Goal: Task Accomplishment & Management: Complete application form

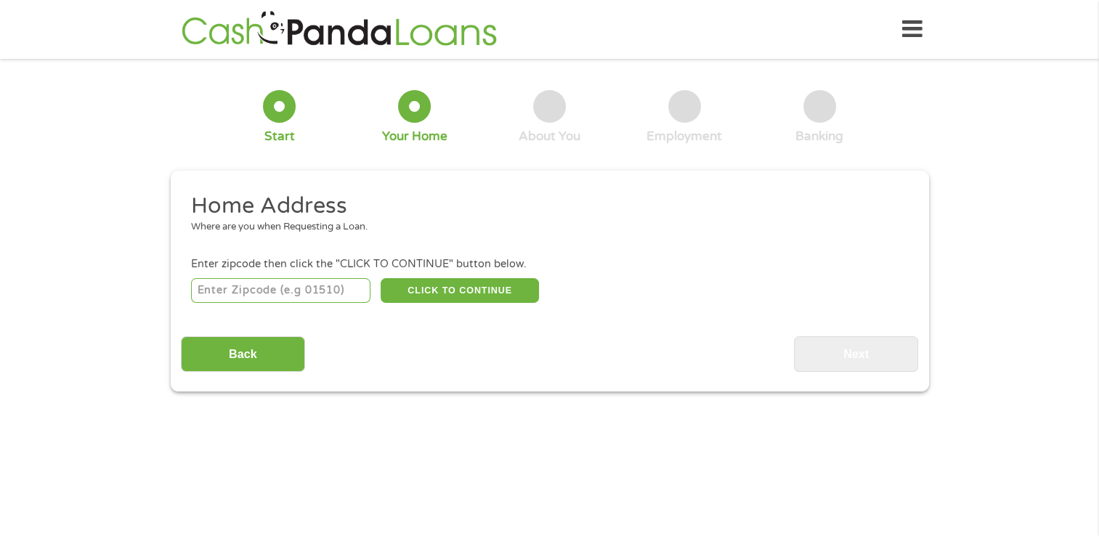
click at [317, 291] on input "number" at bounding box center [280, 290] width 179 height 25
type input "3"
type input "33625"
click at [430, 285] on button "CLICK TO CONTINUE" at bounding box center [460, 290] width 158 height 25
type input "33625"
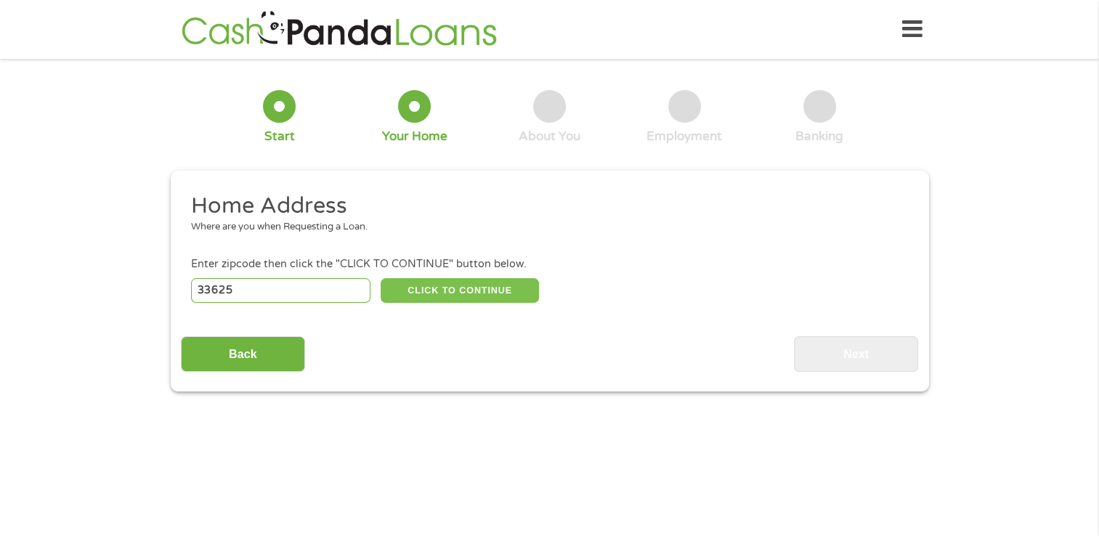
type input "[GEOGRAPHIC_DATA]"
select select "[US_STATE]"
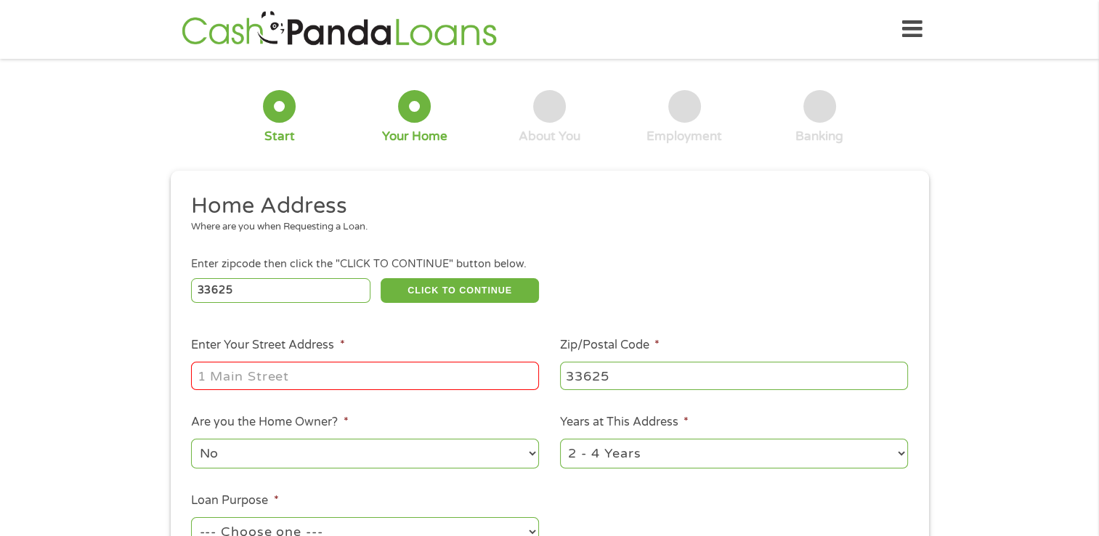
click at [274, 376] on input "Enter Your Street Address *" at bounding box center [365, 376] width 348 height 28
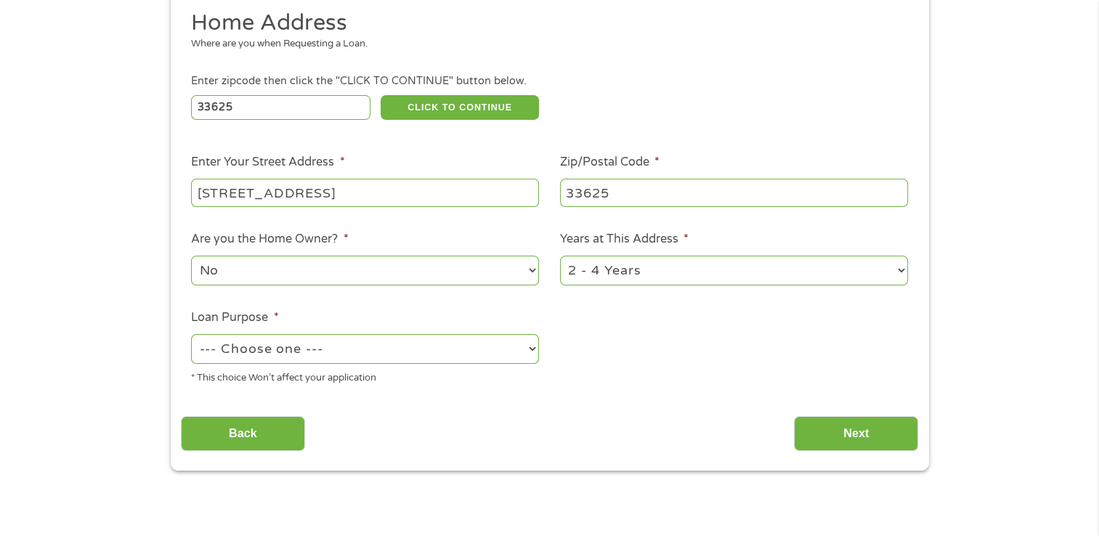
scroll to position [227, 0]
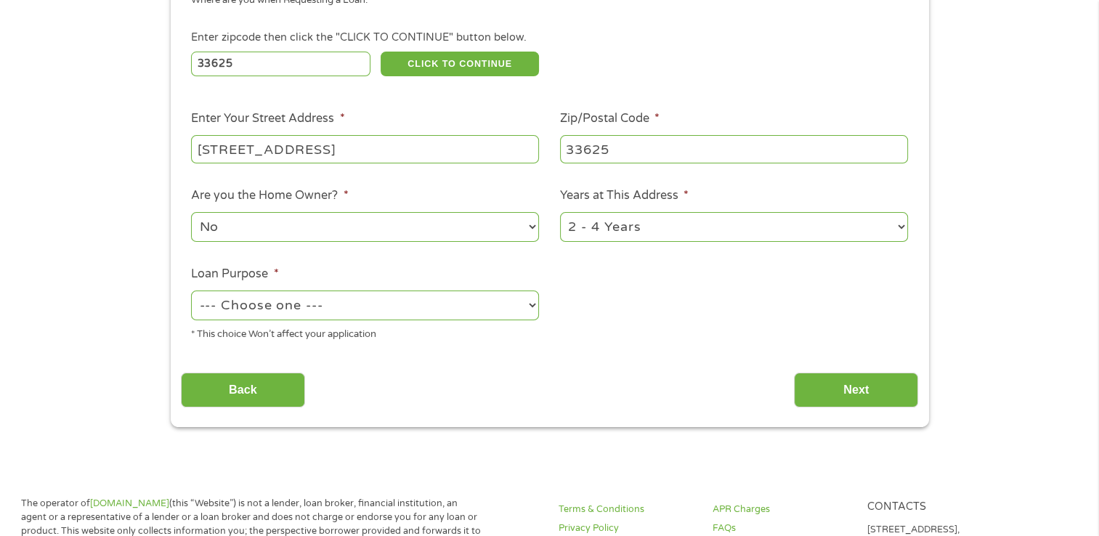
type input "[STREET_ADDRESS]"
click at [340, 307] on select "--- Choose one --- Pay Bills Debt Consolidation Home Improvement Major Purchase…" at bounding box center [365, 305] width 348 height 30
select select "paybills"
click at [191, 291] on select "--- Choose one --- Pay Bills Debt Consolidation Home Improvement Major Purchase…" at bounding box center [365, 305] width 348 height 30
click at [845, 390] on input "Next" at bounding box center [856, 391] width 124 height 36
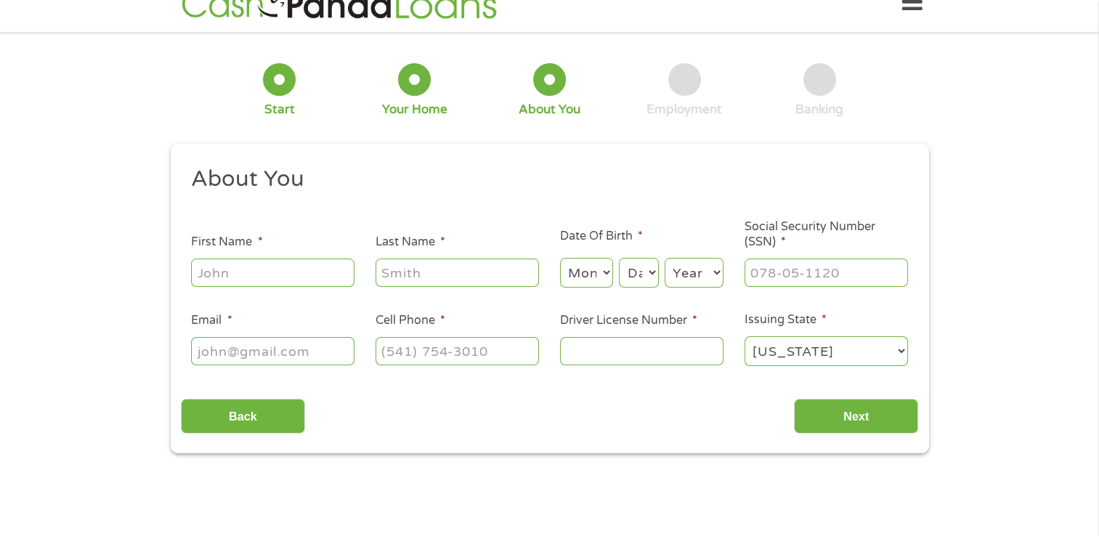
scroll to position [0, 0]
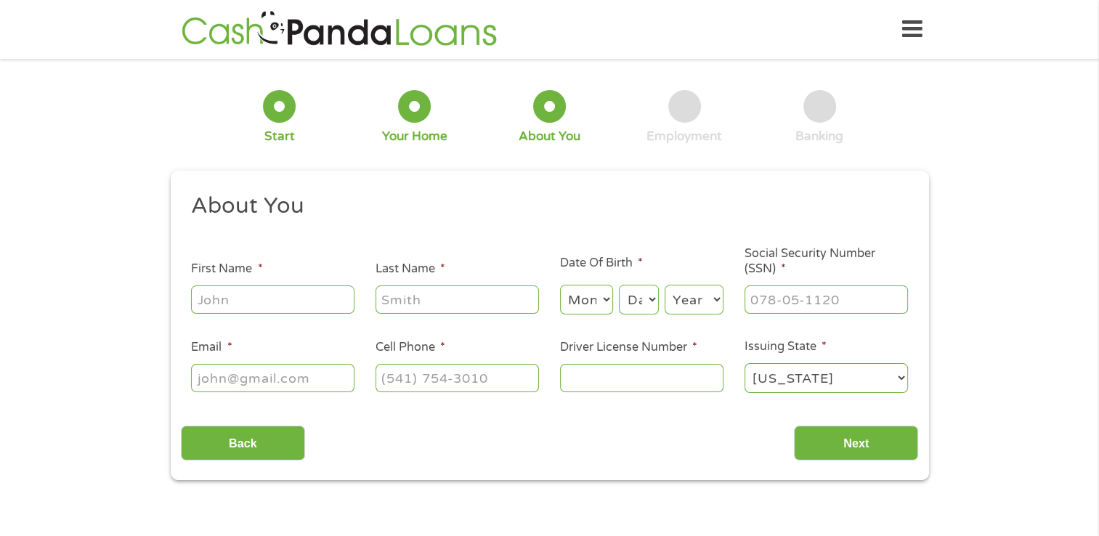
click at [308, 304] on input "First Name *" at bounding box center [272, 299] width 163 height 28
type input "aixza"
type input "[PERSON_NAME]"
click at [589, 285] on select "Month 1 2 3 4 5 6 7 8 9 10 11 12" at bounding box center [586, 300] width 53 height 30
select select "3"
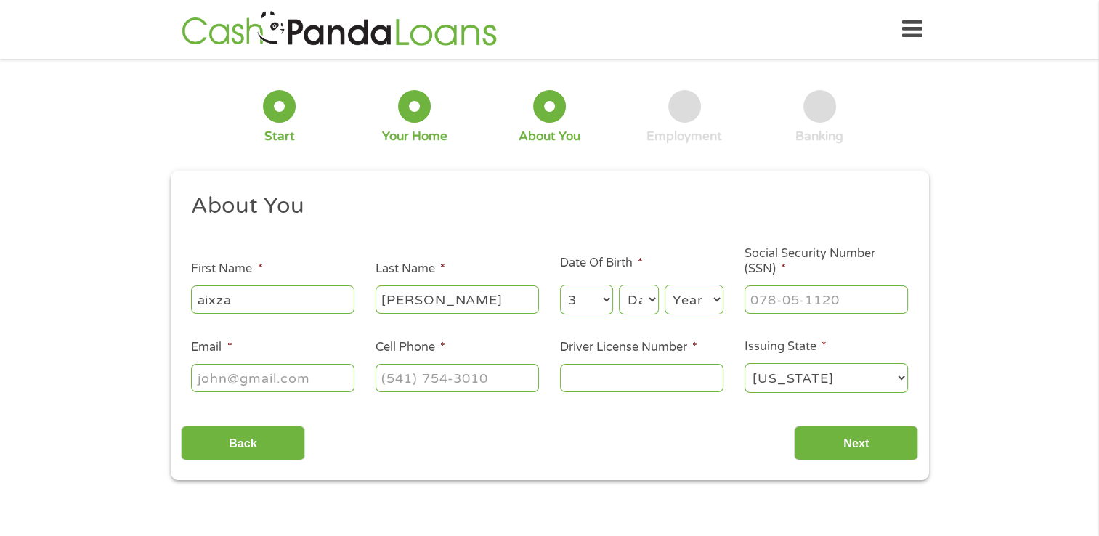
click at [560, 285] on select "Month 1 2 3 4 5 6 7 8 9 10 11 12" at bounding box center [586, 300] width 53 height 30
click at [644, 306] on select "Day 1 2 3 4 5 6 7 8 9 10 11 12 13 14 15 16 17 18 19 20 21 22 23 24 25 26 27 28 …" at bounding box center [638, 300] width 39 height 30
select select "12"
click at [619, 285] on select "Day 1 2 3 4 5 6 7 8 9 10 11 12 13 14 15 16 17 18 19 20 21 22 23 24 25 26 27 28 …" at bounding box center [638, 300] width 39 height 30
click at [688, 298] on select "Year [DATE] 2006 2005 2004 2003 2002 2001 2000 1999 1998 1997 1996 1995 1994 19…" at bounding box center [693, 300] width 59 height 30
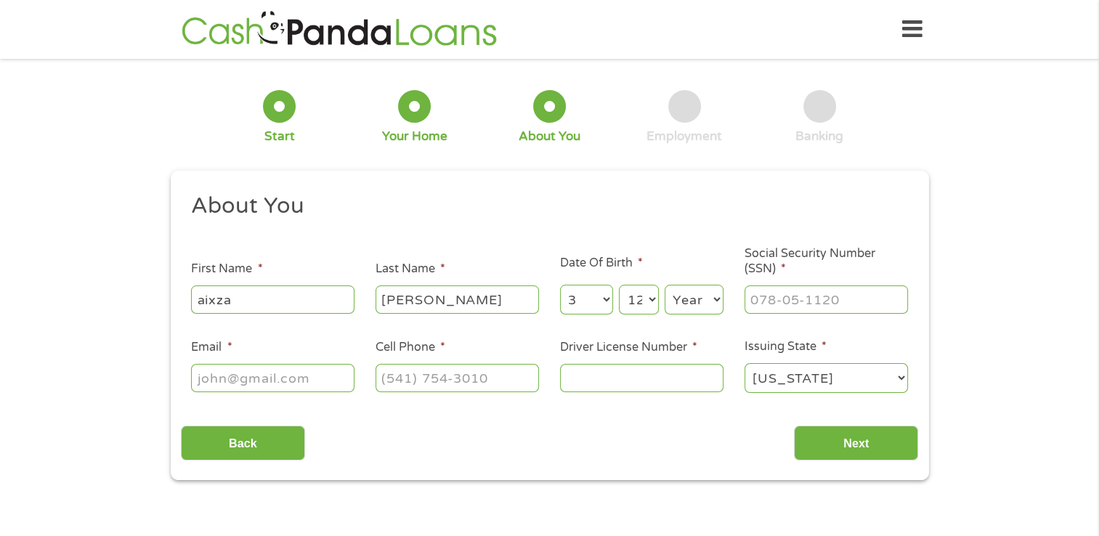
select select "1979"
click at [664, 285] on select "Year [DATE] 2006 2005 2004 2003 2002 2001 2000 1999 1998 1997 1996 1995 1994 19…" at bounding box center [693, 300] width 59 height 30
click at [793, 309] on input "___-__-____" at bounding box center [825, 299] width 163 height 28
type input "580-17-5859"
click at [277, 375] on input "Email *" at bounding box center [272, 378] width 163 height 28
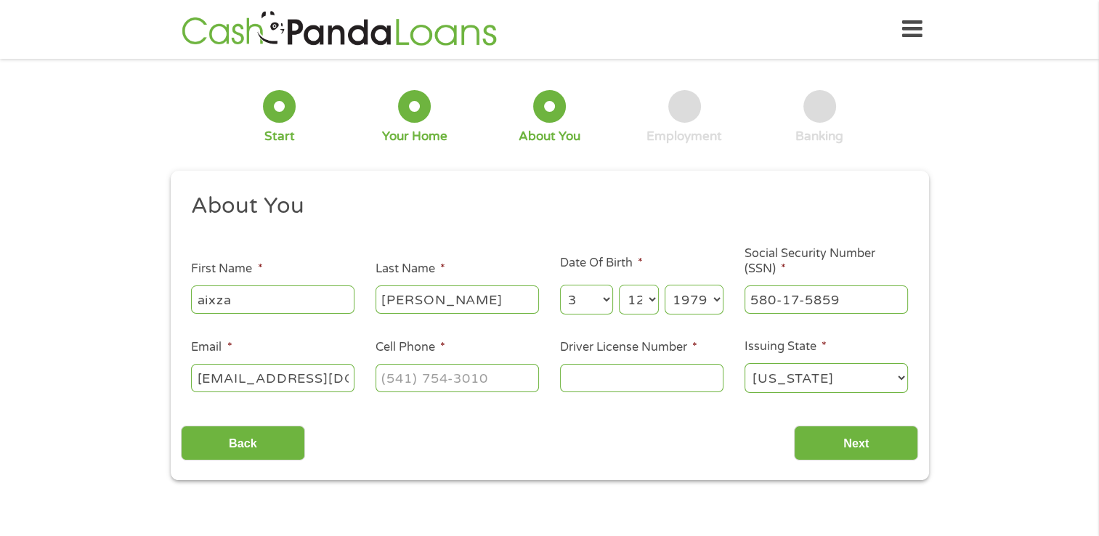
type input "[EMAIL_ADDRESS][DOMAIN_NAME]"
click at [452, 387] on input "(___) ___-____" at bounding box center [456, 378] width 163 height 28
type input "[PHONE_NUMBER]"
click at [842, 384] on select "[US_STATE] [US_STATE] [US_STATE] [US_STATE] [US_STATE] [US_STATE] [US_STATE] [U…" at bounding box center [825, 378] width 163 height 30
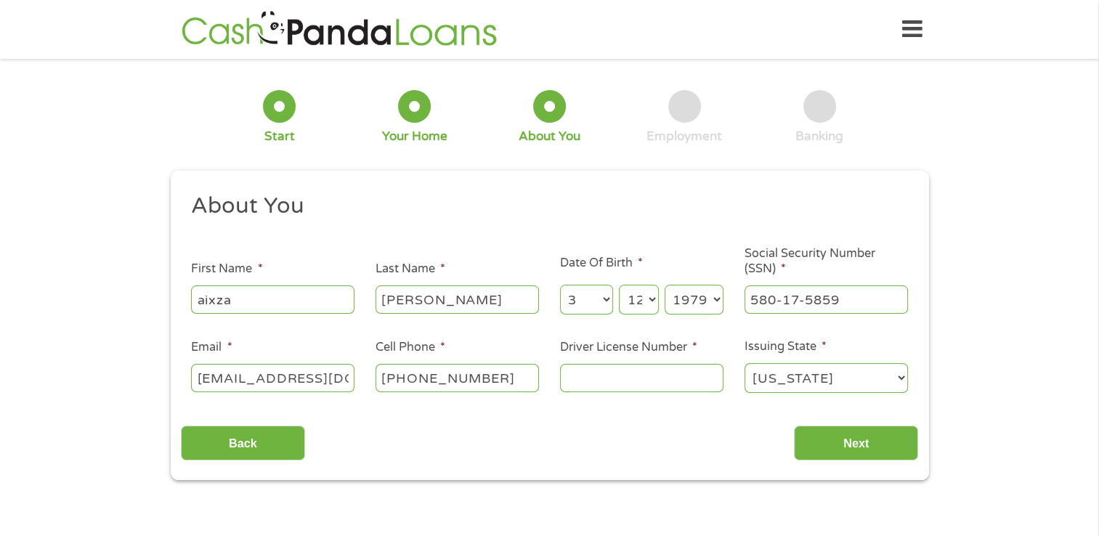
click at [842, 384] on select "[US_STATE] [US_STATE] [US_STATE] [US_STATE] [US_STATE] [US_STATE] [US_STATE] [U…" at bounding box center [825, 378] width 163 height 30
click at [639, 378] on input "Driver License Number *" at bounding box center [641, 378] width 163 height 28
type input "b653000795920"
click at [836, 447] on input "Next" at bounding box center [856, 444] width 124 height 36
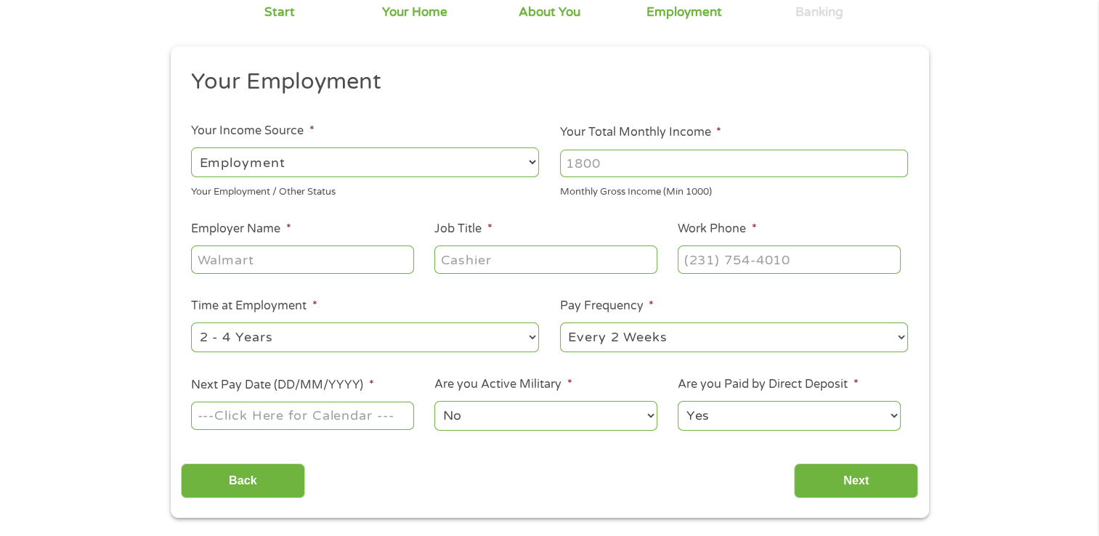
scroll to position [126, 0]
click at [415, 161] on select "--- Choose one --- Employment [DEMOGRAPHIC_DATA] Benefits" at bounding box center [365, 161] width 348 height 30
select select "benefits"
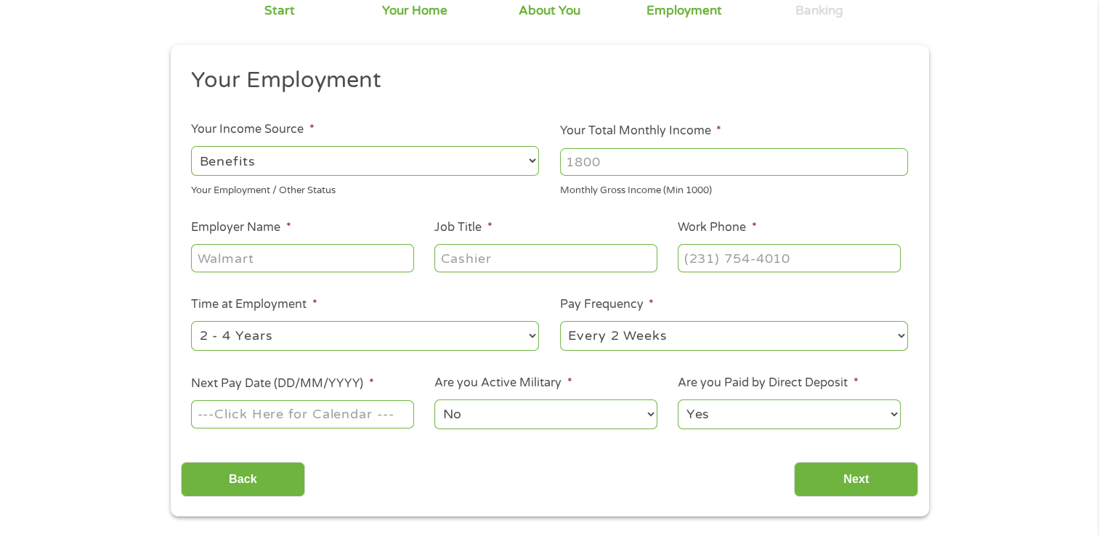
click at [191, 146] on select "--- Choose one --- Employment [DEMOGRAPHIC_DATA] Benefits" at bounding box center [365, 161] width 348 height 30
type input "Other"
type input "[PHONE_NUMBER]"
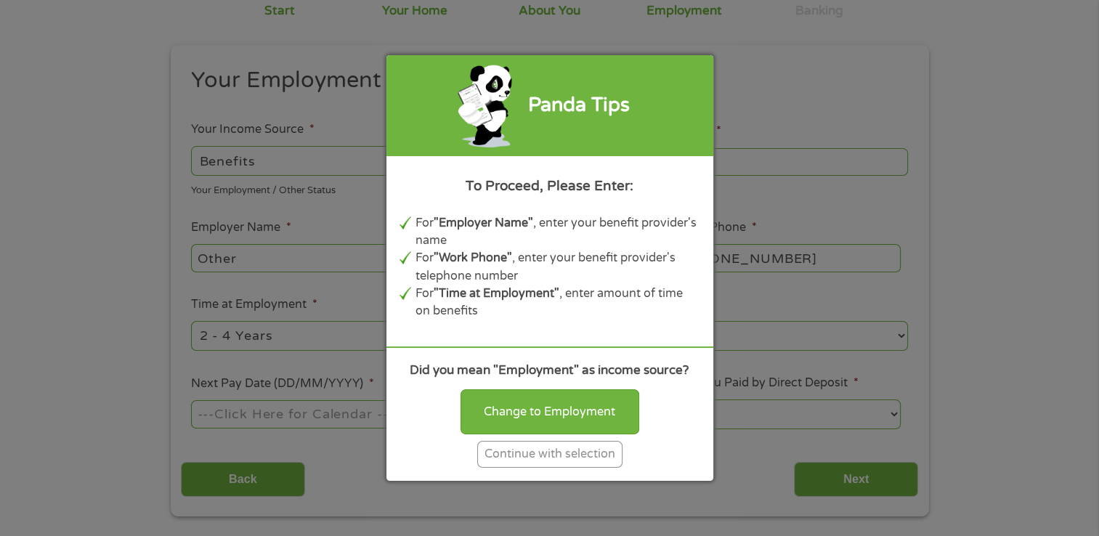
click at [548, 451] on div "Continue with selection" at bounding box center [549, 454] width 145 height 27
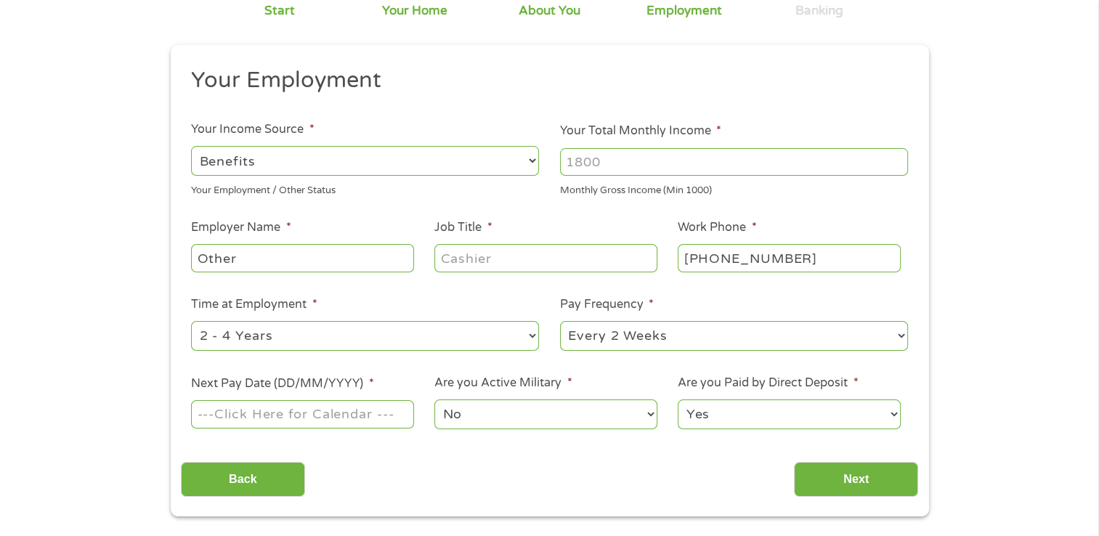
click at [674, 158] on input "Your Total Monthly Income *" at bounding box center [734, 162] width 348 height 28
type input "900"
drag, startPoint x: 239, startPoint y: 251, endPoint x: 113, endPoint y: 293, distance: 132.5
click at [113, 293] on div "1 Start 2 Your Home 3 About You 4 Employment 5 Banking 6 This field is hidden w…" at bounding box center [549, 229] width 1099 height 573
click at [476, 268] on input "Job Title *" at bounding box center [545, 258] width 222 height 28
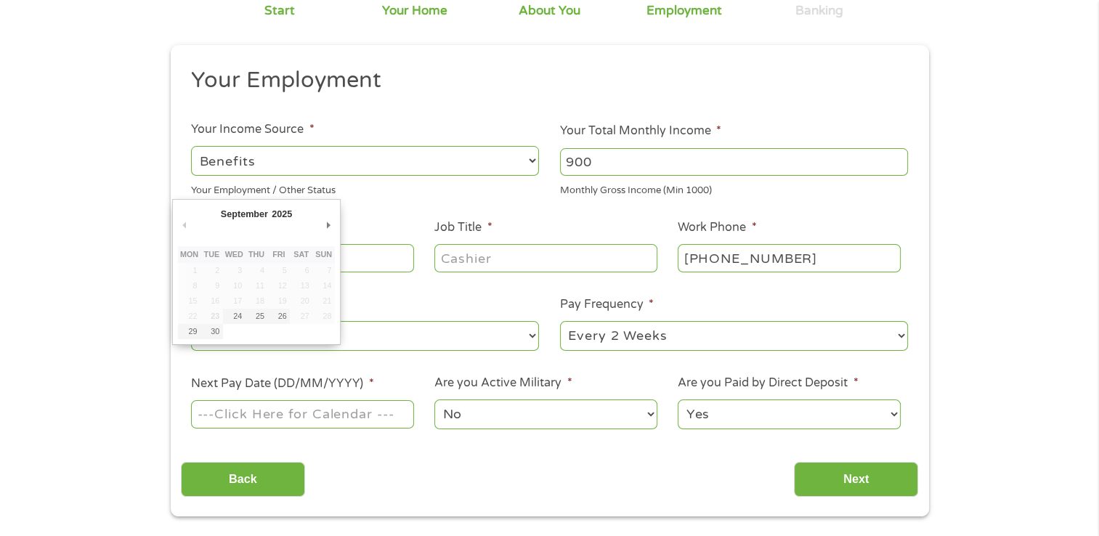
click at [343, 415] on input "Next Pay Date (DD/MM/YYYY) *" at bounding box center [302, 414] width 222 height 28
type input "[DATE]"
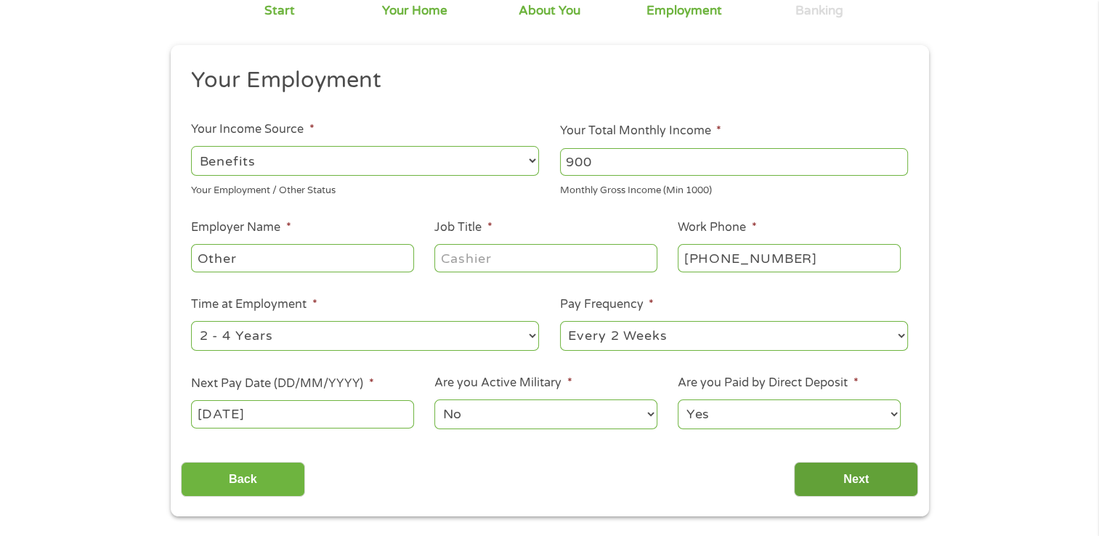
click at [821, 489] on input "Next" at bounding box center [856, 480] width 124 height 36
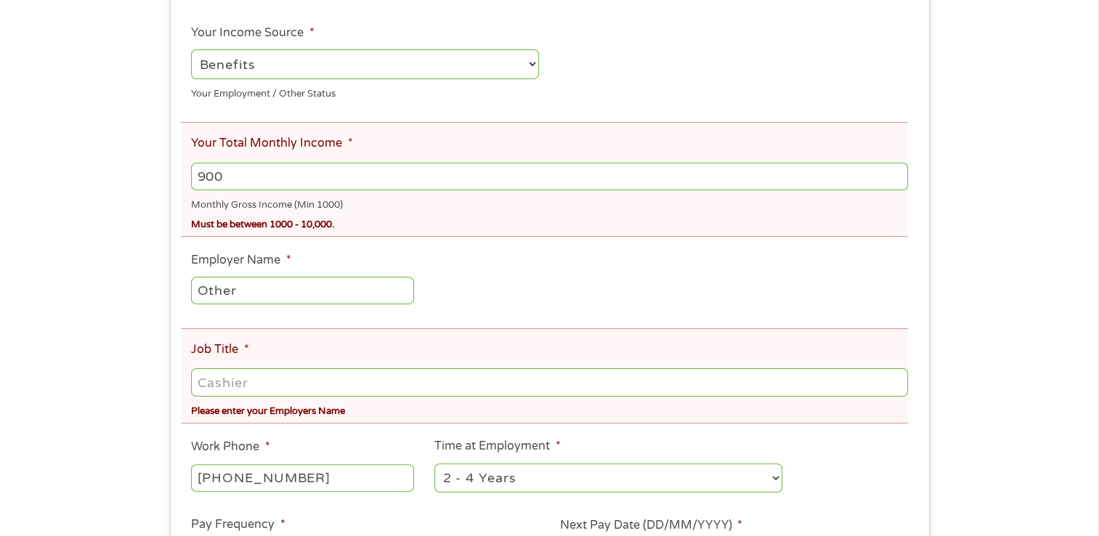
scroll to position [296, 0]
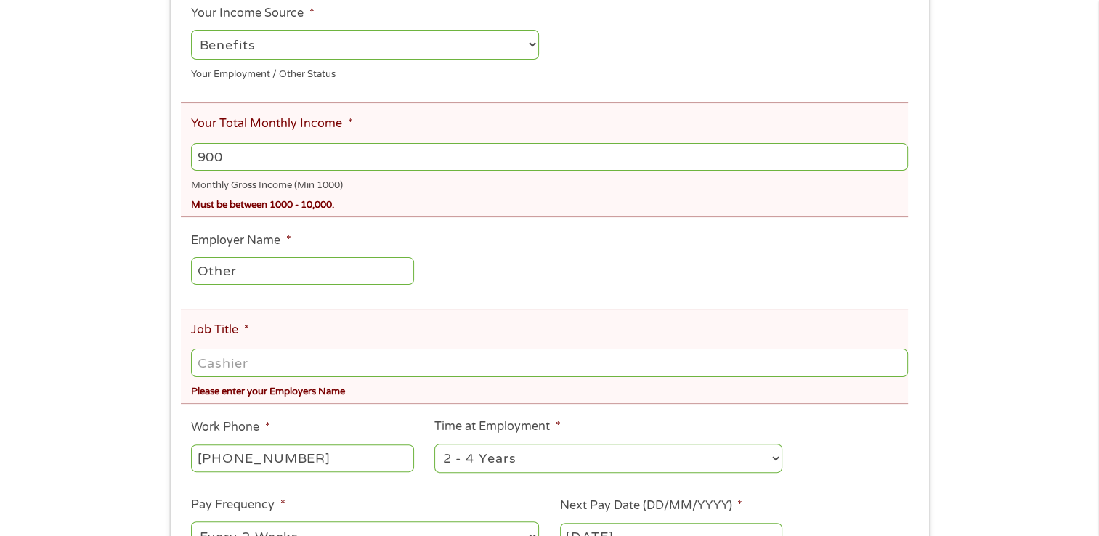
drag, startPoint x: 301, startPoint y: 152, endPoint x: 34, endPoint y: 185, distance: 269.3
click at [34, 185] on div "There was a problem with your submission. Please review the fields below. 1 Sta…" at bounding box center [549, 245] width 1099 height 944
type input "1800"
click at [232, 363] on input "Job Title *" at bounding box center [549, 363] width 716 height 28
drag, startPoint x: 308, startPoint y: 354, endPoint x: 0, endPoint y: 377, distance: 308.7
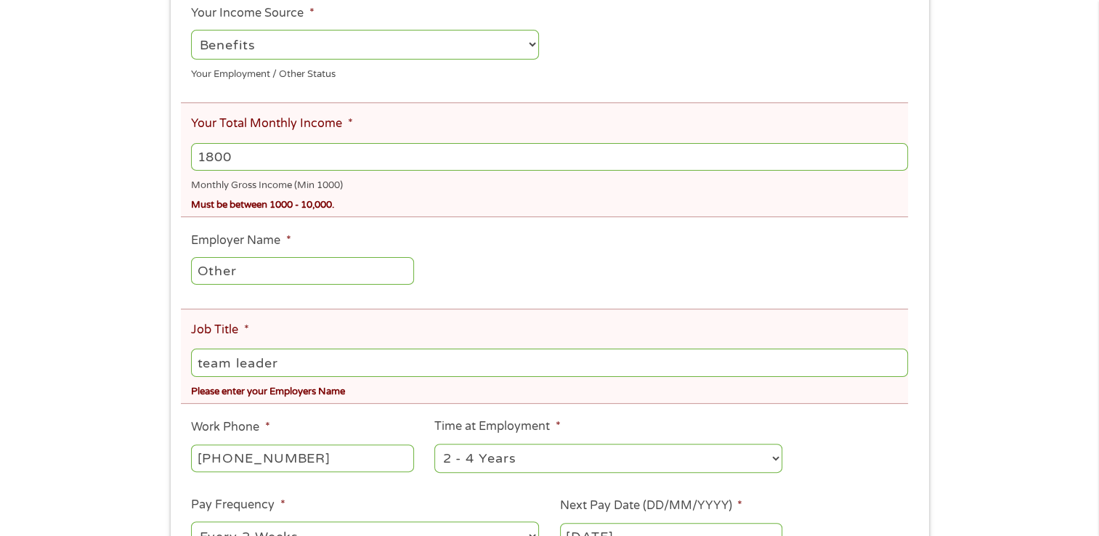
type input "u"
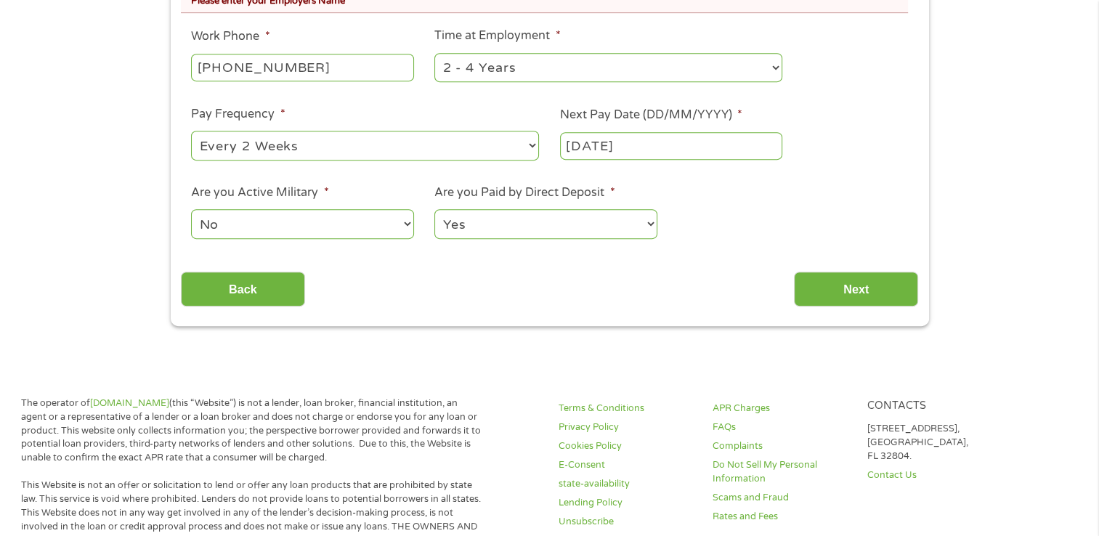
scroll to position [689, 0]
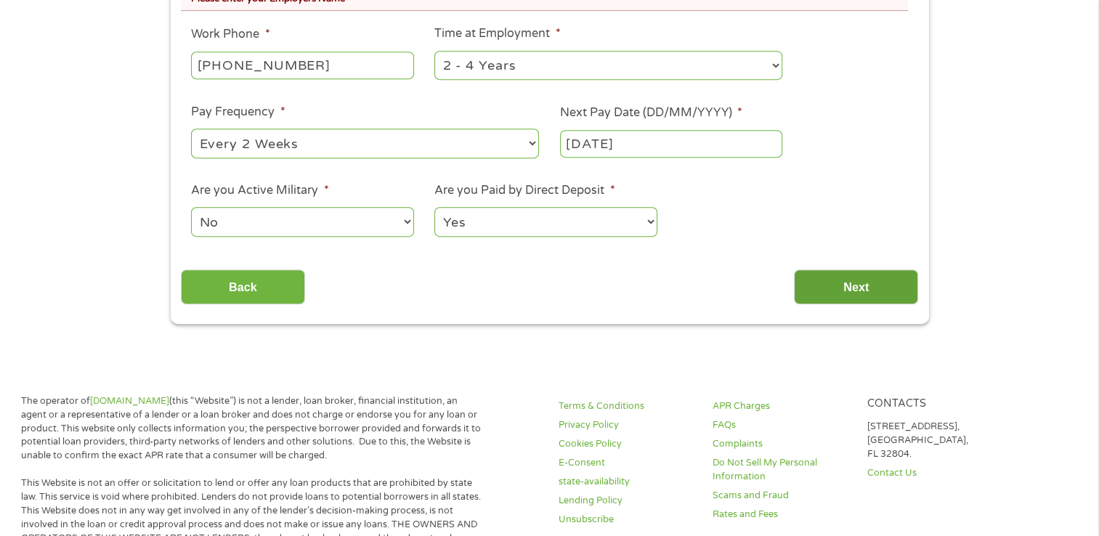
type input "team lead"
click at [865, 290] on input "Next" at bounding box center [856, 287] width 124 height 36
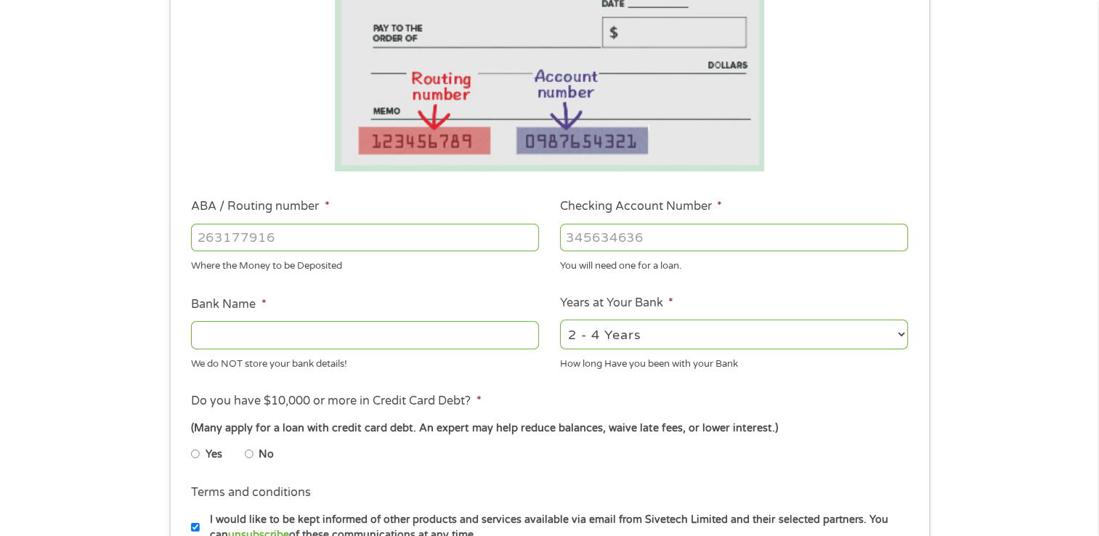
scroll to position [276, 0]
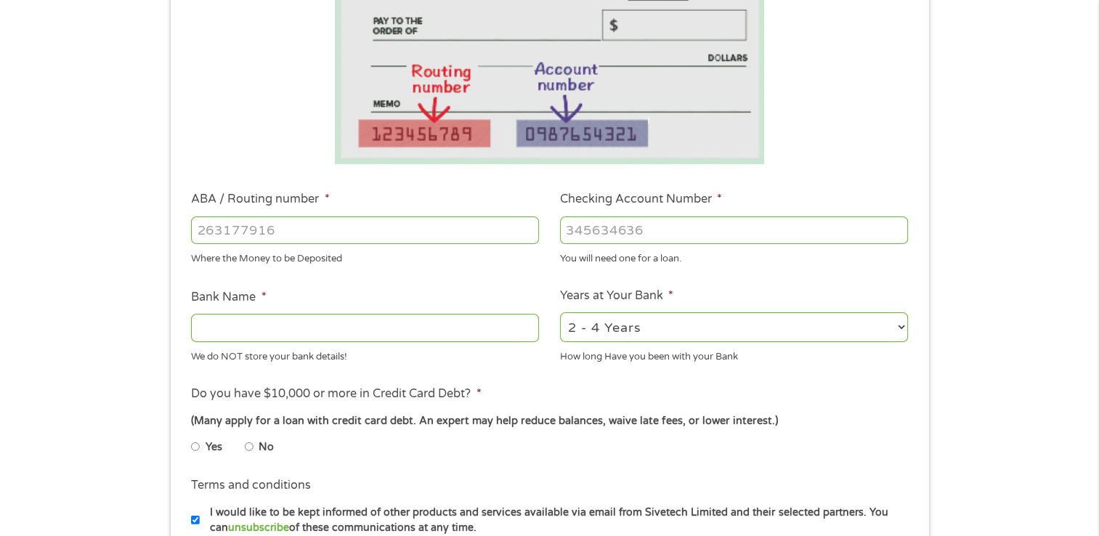
click at [245, 229] on input "ABA / Routing number *" at bounding box center [365, 230] width 348 height 28
type input "263182914"
type input "GROW FINANCIAL FCU"
type input "263182914"
click at [645, 230] on input "Checking Account Number *" at bounding box center [734, 230] width 348 height 28
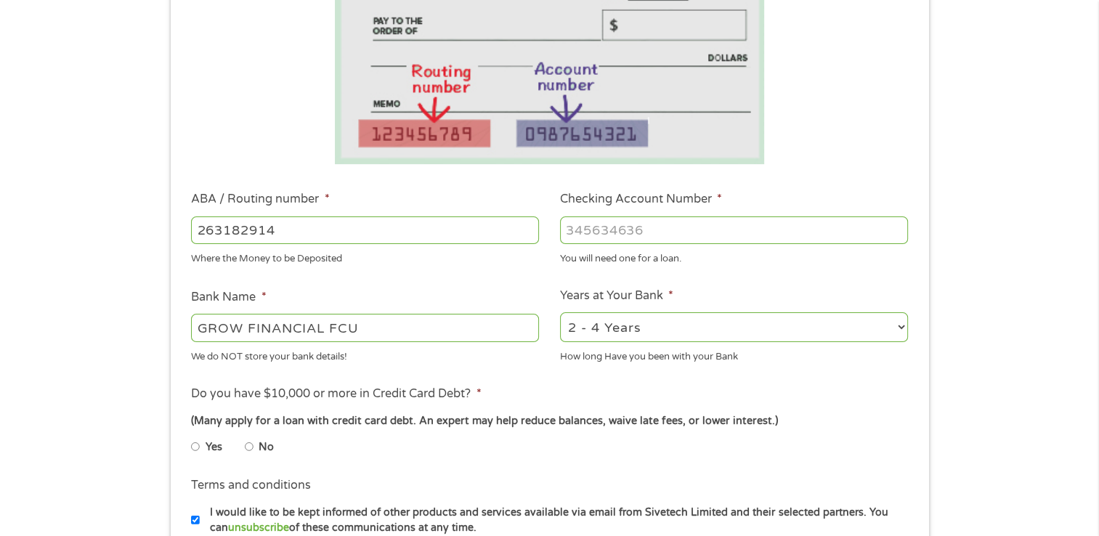
click at [707, 222] on input "Checking Account Number *" at bounding box center [734, 230] width 348 height 28
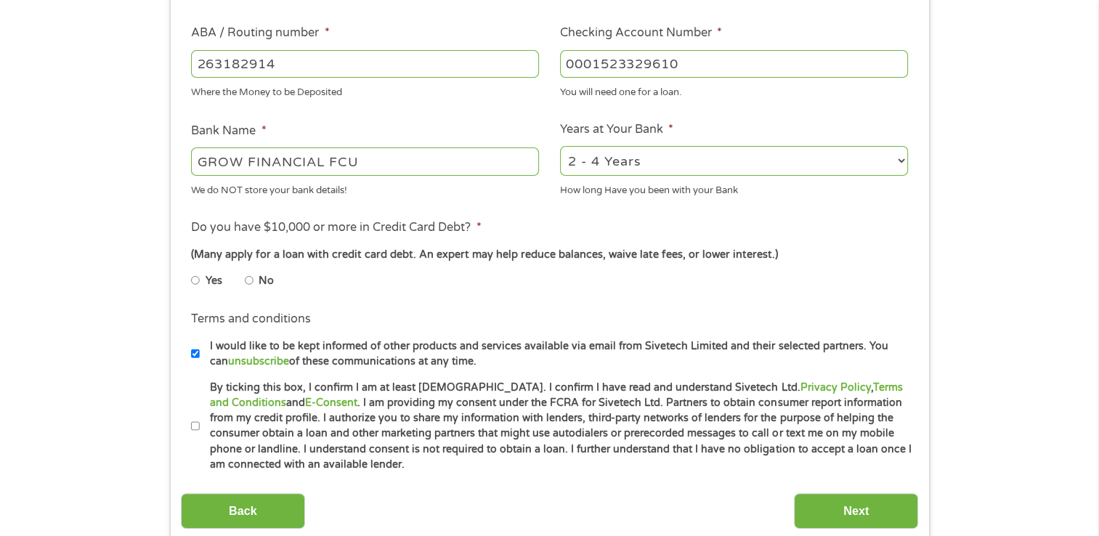
scroll to position [449, 0]
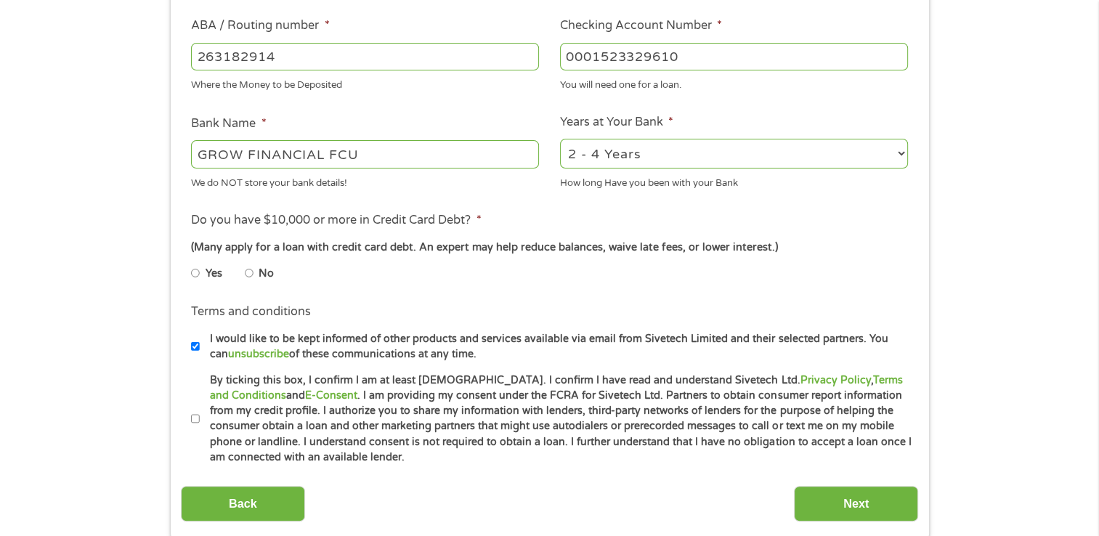
type input "0001523329610"
click at [251, 269] on input "No" at bounding box center [249, 272] width 9 height 23
radio input "true"
click at [193, 415] on input "By ticking this box, I confirm I am at least [DEMOGRAPHIC_DATA]. I confirm I ha…" at bounding box center [195, 418] width 9 height 23
checkbox input "true"
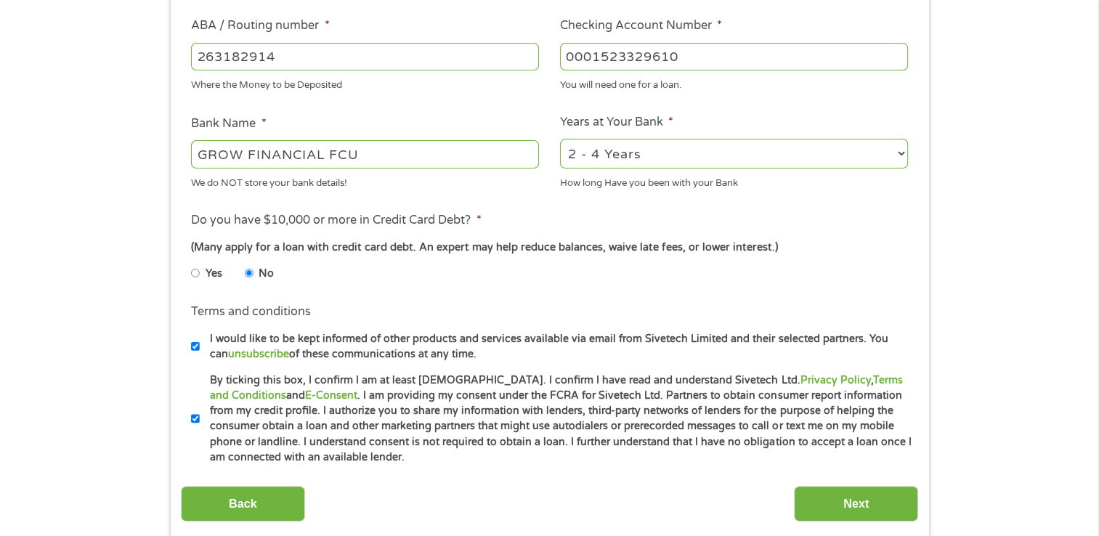
click at [192, 349] on input "I would like to be kept informed of other products and services available via e…" at bounding box center [195, 346] width 9 height 23
checkbox input "false"
click at [865, 494] on input "Next" at bounding box center [856, 504] width 124 height 36
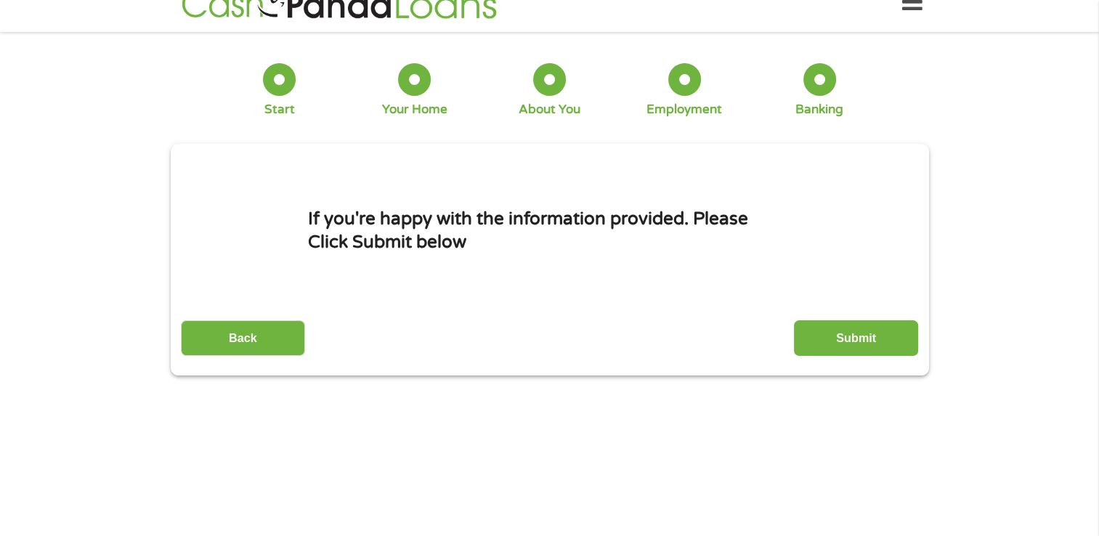
scroll to position [0, 0]
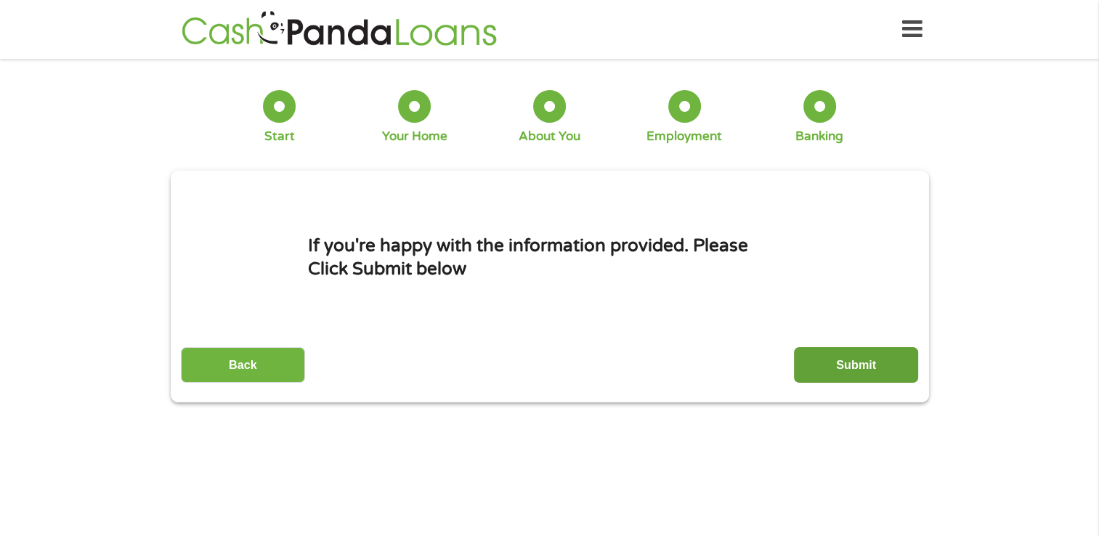
click at [868, 356] on input "Submit" at bounding box center [856, 365] width 124 height 36
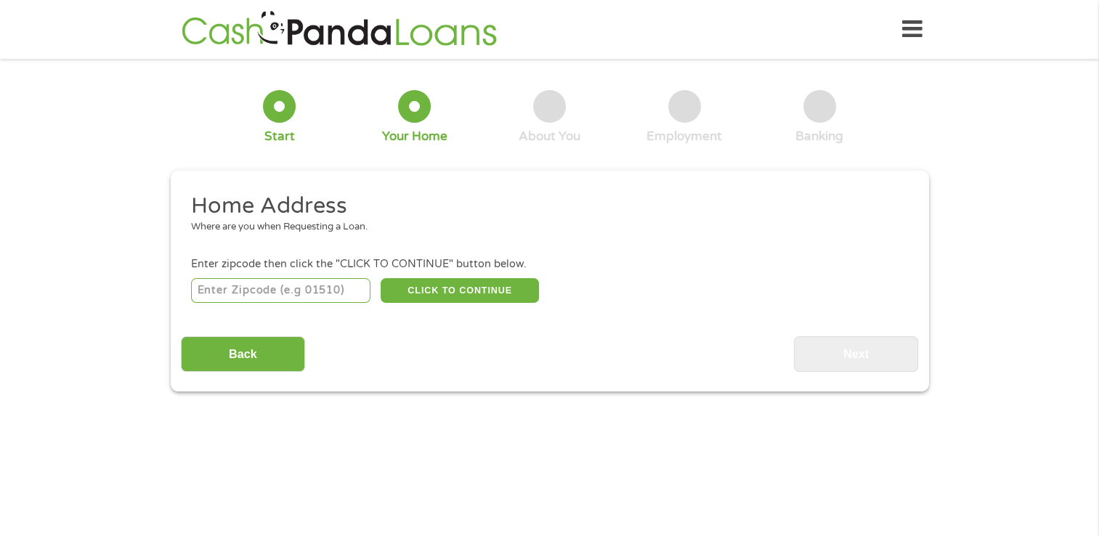
click at [302, 293] on input "number" at bounding box center [280, 290] width 179 height 25
type input "33625"
click at [444, 295] on button "CLICK TO CONTINUE" at bounding box center [460, 290] width 158 height 25
type input "33625"
type input "[GEOGRAPHIC_DATA]"
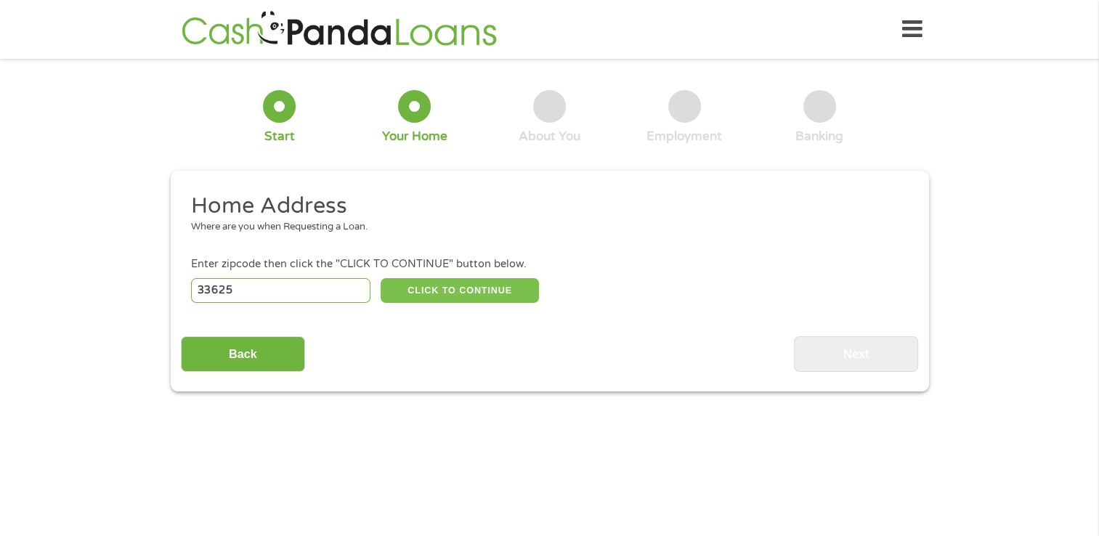
select select "[US_STATE]"
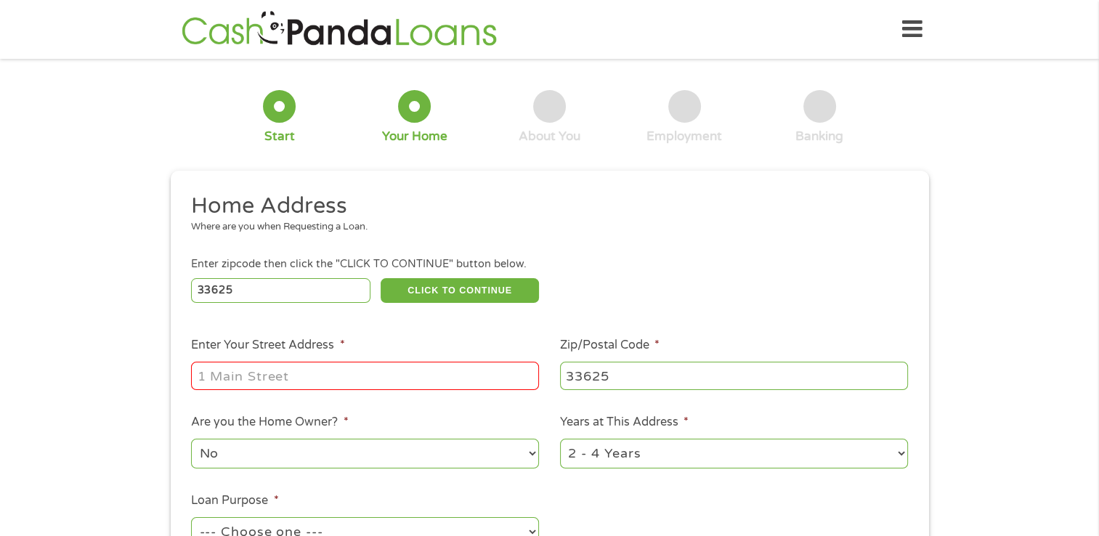
click at [301, 372] on input "Enter Your Street Address *" at bounding box center [365, 376] width 348 height 28
type input "6"
type input "387 Buchannan Dr"
drag, startPoint x: 259, startPoint y: 293, endPoint x: 32, endPoint y: 351, distance: 233.7
click at [32, 351] on div "1 Start 2 Your Home 3 About You 4 Employment 5 Banking 6 This field is hidden w…" at bounding box center [549, 361] width 1099 height 585
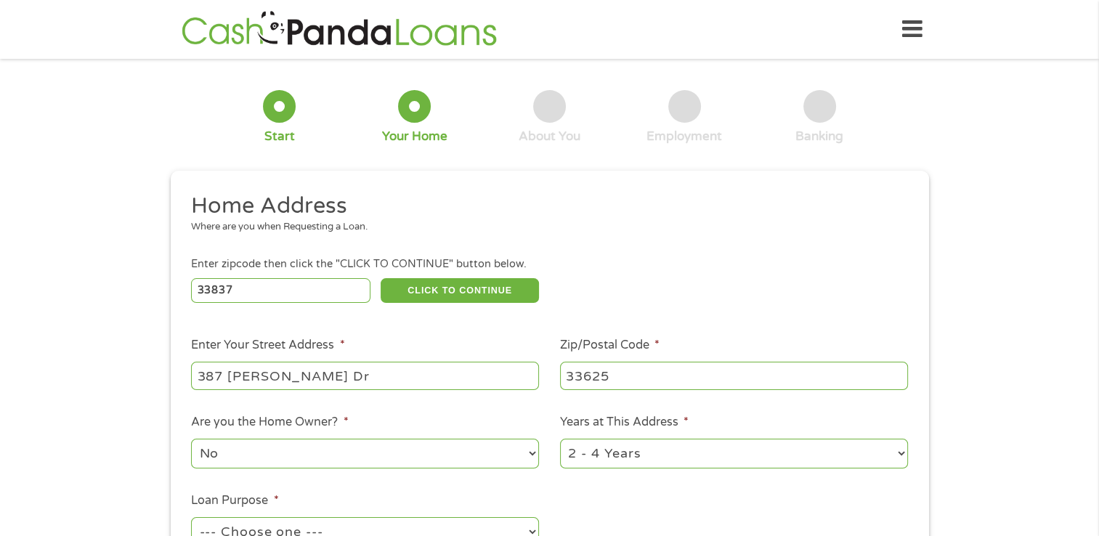
type input "33837"
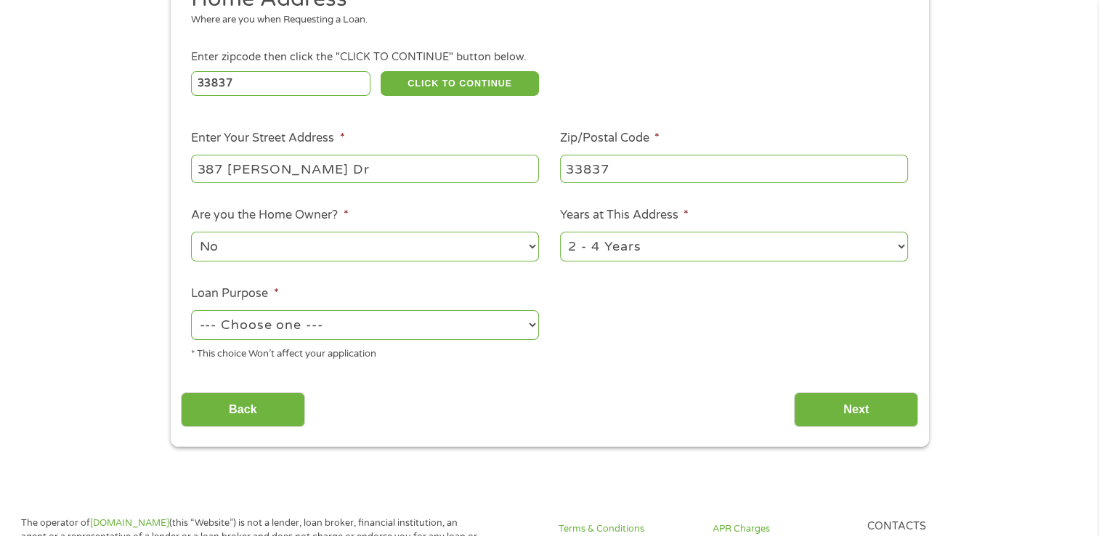
scroll to position [271, 0]
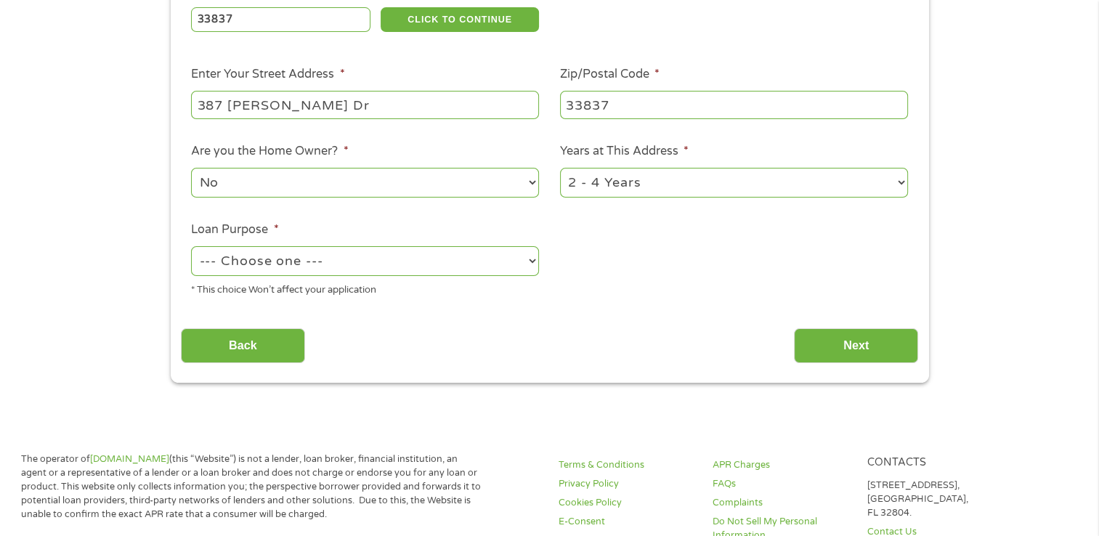
click at [712, 179] on select "1 Year or less 1 - 2 Years 2 - 4 Years Over 4 Years" at bounding box center [734, 183] width 348 height 30
select select "12months"
click at [560, 169] on select "1 Year or less 1 - 2 Years 2 - 4 Years Over 4 Years" at bounding box center [734, 183] width 348 height 30
click at [344, 257] on select "--- Choose one --- Pay Bills Debt Consolidation Home Improvement Major Purchase…" at bounding box center [365, 261] width 348 height 30
select select "paybills"
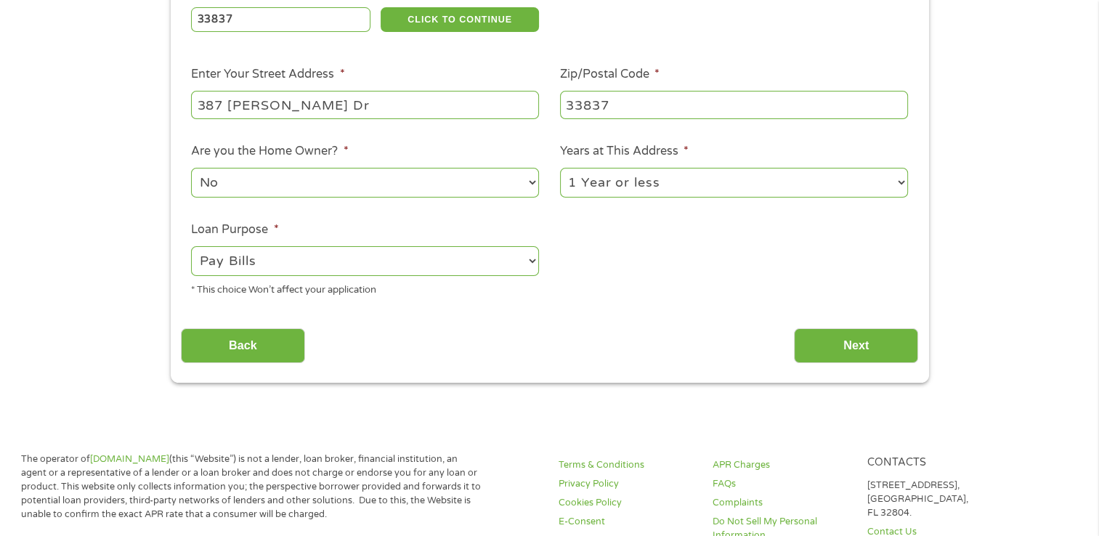
click at [191, 248] on select "--- Choose one --- Pay Bills Debt Consolidation Home Improvement Major Purchase…" at bounding box center [365, 261] width 348 height 30
click at [868, 342] on input "Next" at bounding box center [856, 346] width 124 height 36
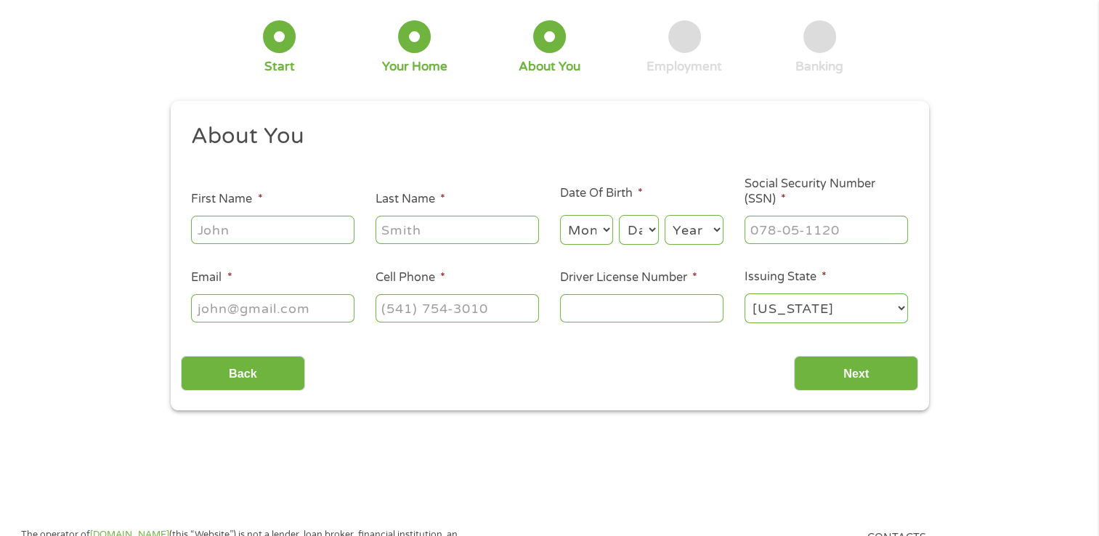
scroll to position [0, 0]
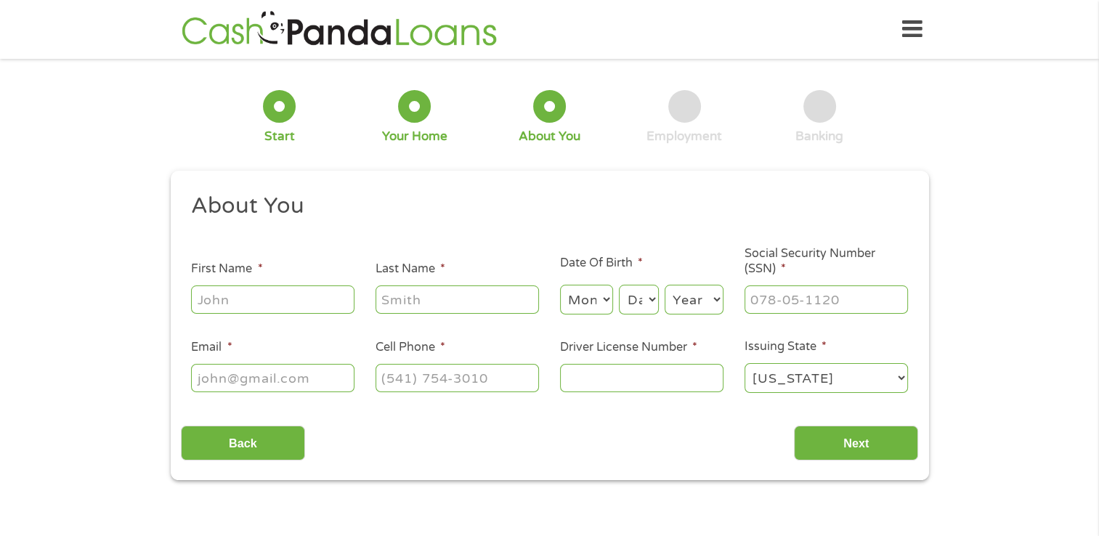
click at [205, 304] on input "First Name *" at bounding box center [272, 299] width 163 height 28
drag, startPoint x: 283, startPoint y: 300, endPoint x: 44, endPoint y: 298, distance: 239.6
click at [44, 298] on div "1 Start 2 Your Home 3 About You 4 Employment 5 Banking 6 This field is hidden w…" at bounding box center [549, 274] width 1099 height 411
type input "Diosida"
click at [407, 298] on input "Last Name *" at bounding box center [456, 299] width 163 height 28
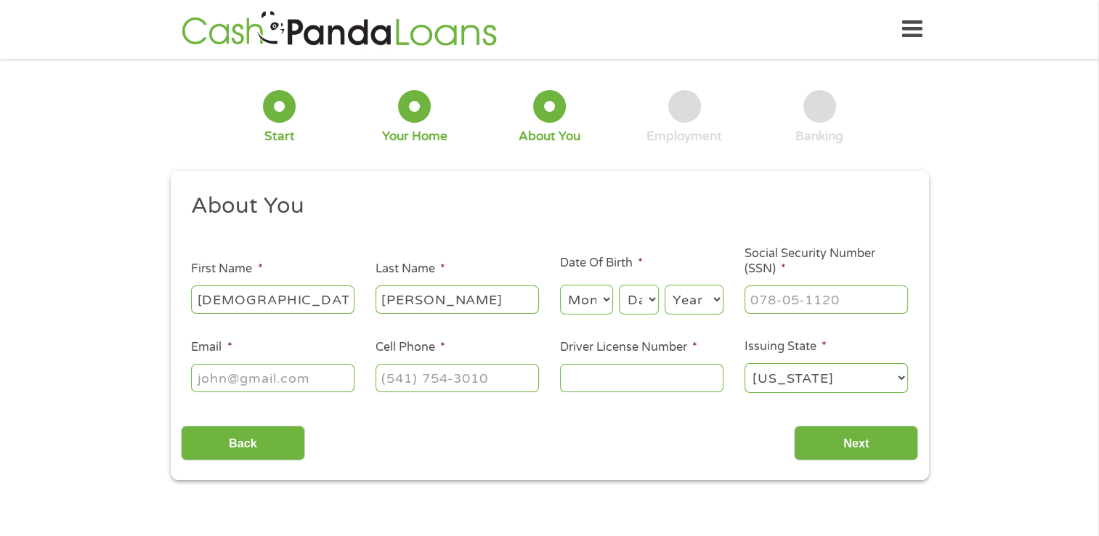
type input "ortiz"
click at [787, 306] on input "___-__-____" at bounding box center [825, 299] width 163 height 28
type input "583-74-5353"
click at [581, 297] on select "Month 1 2 3 4 5 6 7 8 9 10 11 12" at bounding box center [586, 300] width 53 height 30
select select "9"
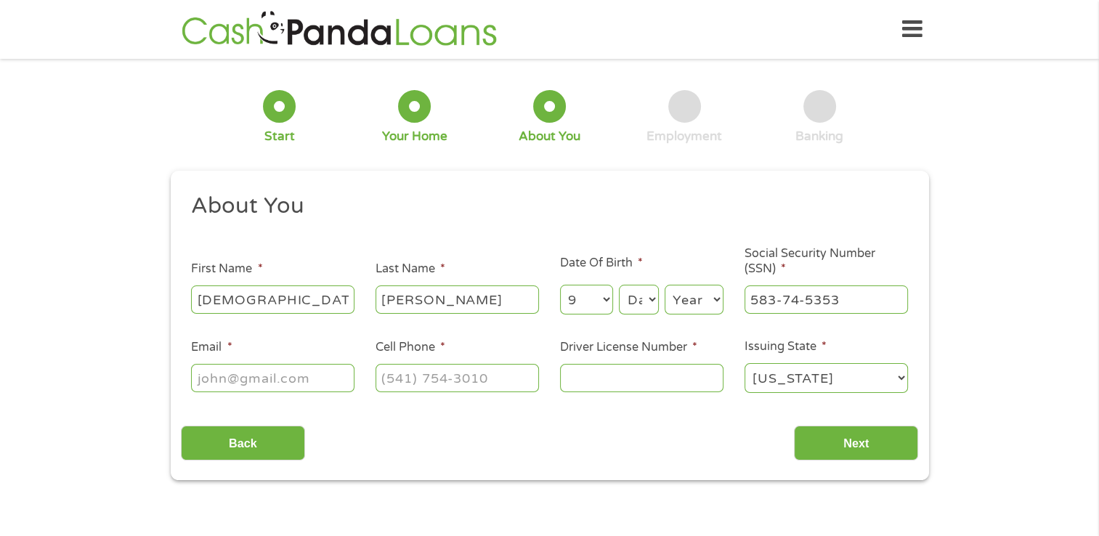
click at [560, 285] on select "Month 1 2 3 4 5 6 7 8 9 10 11 12" at bounding box center [586, 300] width 53 height 30
click at [648, 304] on select "Day 1 2 3 4 5 6 7 8 9 10 11 12 13 14 15 16 17 18 19 20 21 22 23 24 25 26 27 28 …" at bounding box center [638, 300] width 39 height 30
select select "11"
click at [619, 285] on select "Day 1 2 3 4 5 6 7 8 9 10 11 12 13 14 15 16 17 18 19 20 21 22 23 24 25 26 27 28 …" at bounding box center [638, 300] width 39 height 30
click at [698, 298] on select "Year [DATE] 2006 2005 2004 2003 2002 2001 2000 1999 1998 1997 1996 1995 1994 19…" at bounding box center [693, 300] width 59 height 30
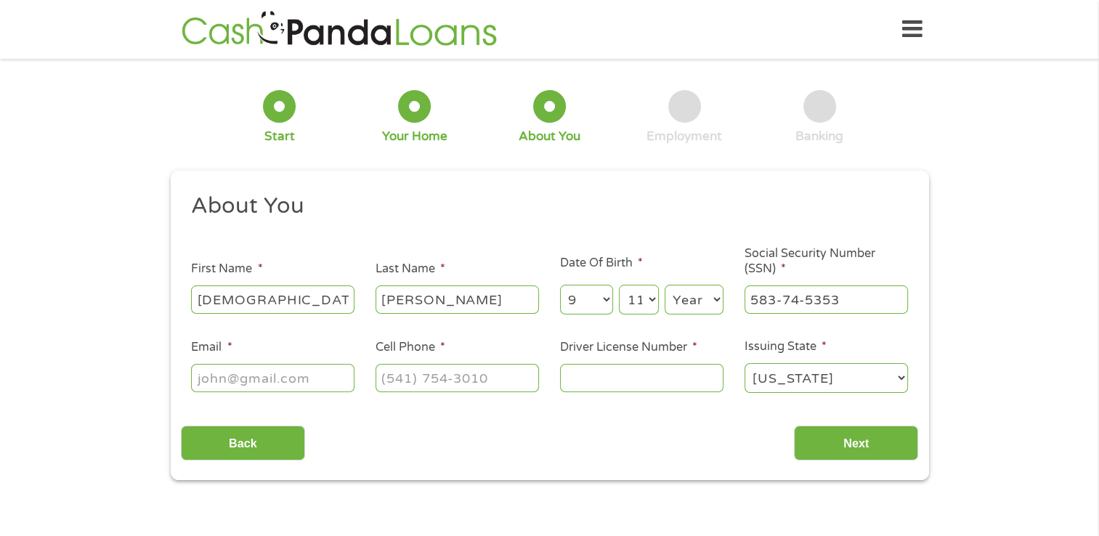
select select "1955"
click at [664, 285] on select "Year [DATE] 2006 2005 2004 2003 2002 2001 2000 1999 1998 1997 1996 1995 1994 19…" at bounding box center [693, 300] width 59 height 30
click at [255, 375] on input "Email *" at bounding box center [272, 378] width 163 height 28
type input "aftercare4@gmail.com"
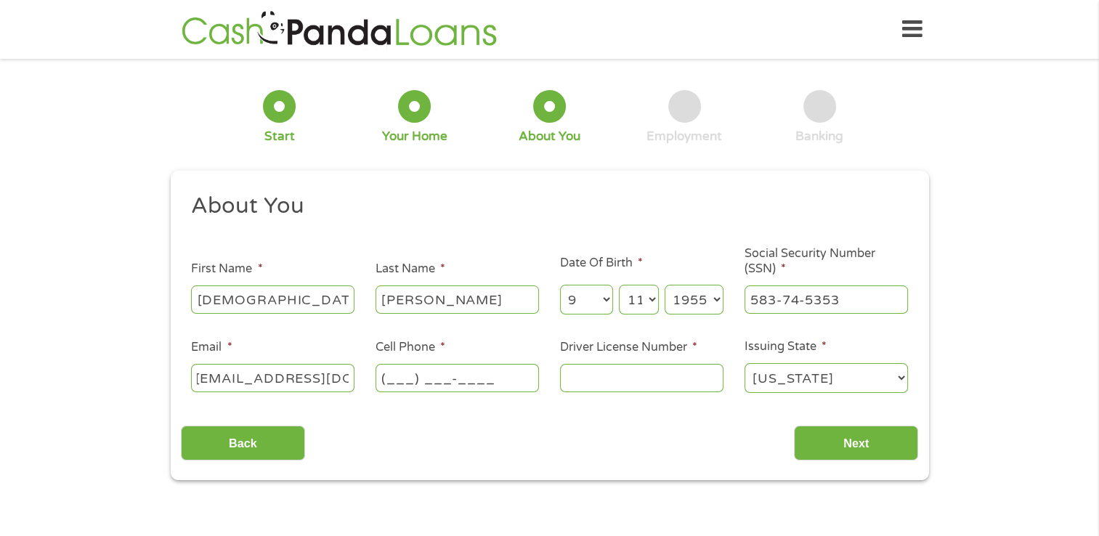
scroll to position [0, 0]
click at [431, 379] on input "(___) ___-____" at bounding box center [456, 378] width 163 height 28
type input "[PHONE_NUMBER]"
click at [611, 383] on input "Driver License Number *" at bounding box center [641, 378] width 163 height 28
type input "0"
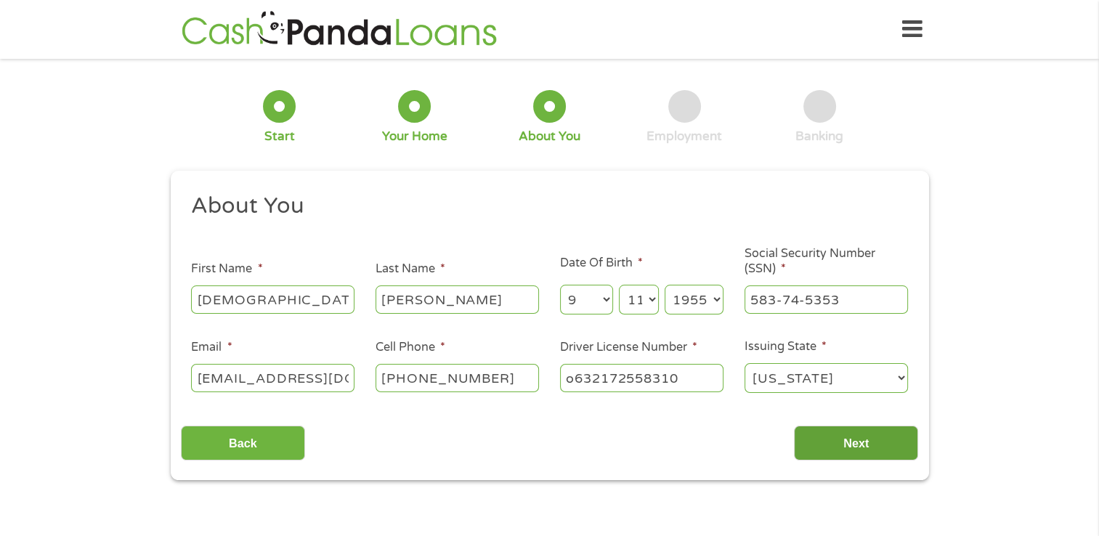
type input "o632172558310"
click at [857, 441] on input "Next" at bounding box center [856, 444] width 124 height 36
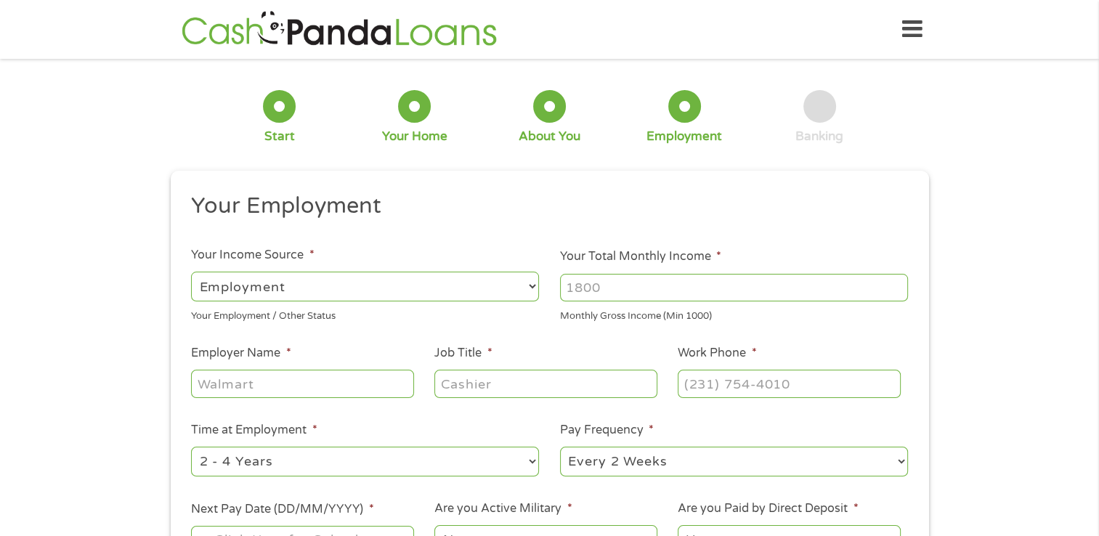
scroll to position [6, 6]
click at [517, 286] on select "--- Choose one --- Employment [DEMOGRAPHIC_DATA] Benefits" at bounding box center [365, 287] width 348 height 30
select select "benefits"
click at [191, 272] on select "--- Choose one --- Employment [DEMOGRAPHIC_DATA] Benefits" at bounding box center [365, 287] width 348 height 30
type input "Other"
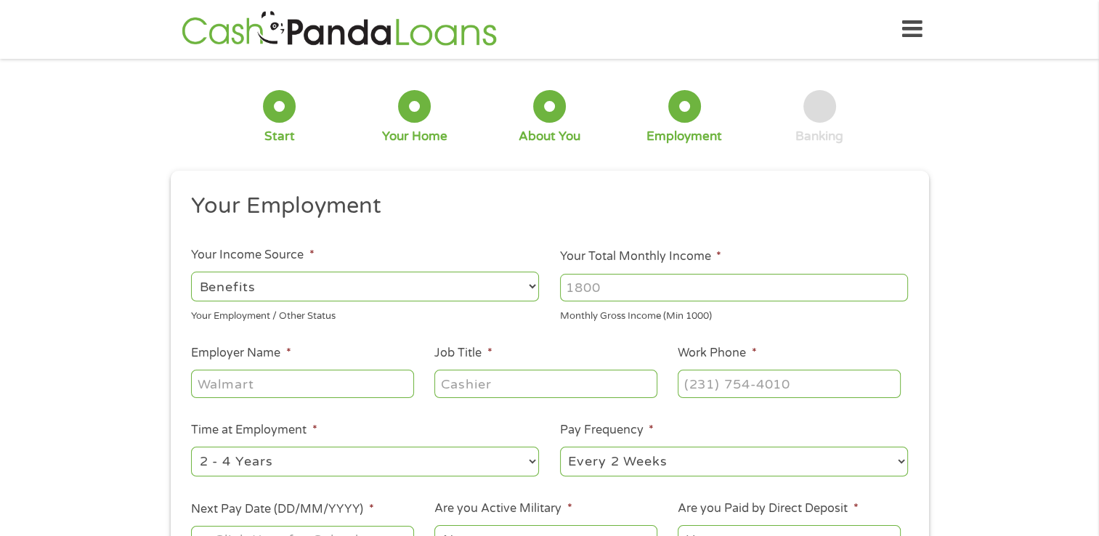
type input "[PHONE_NUMBER]"
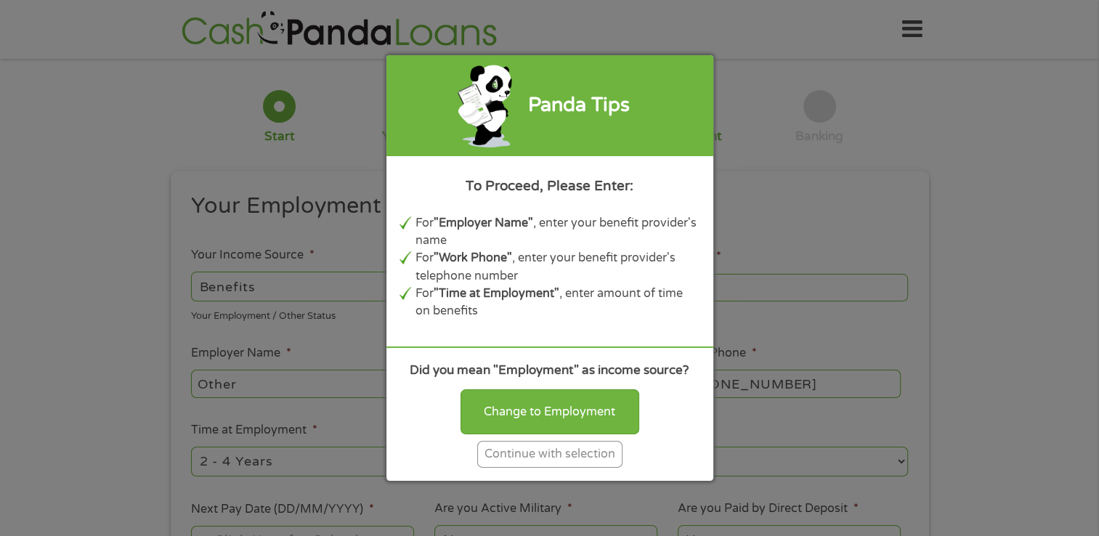
click at [513, 463] on div "Continue with selection" at bounding box center [549, 454] width 145 height 27
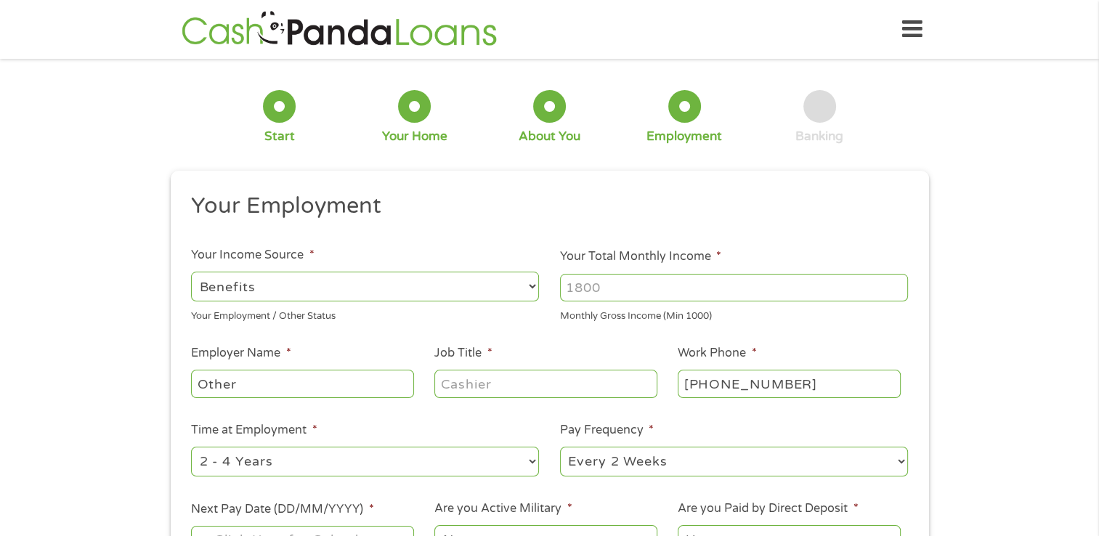
click at [619, 294] on input "Your Total Monthly Income *" at bounding box center [734, 288] width 348 height 28
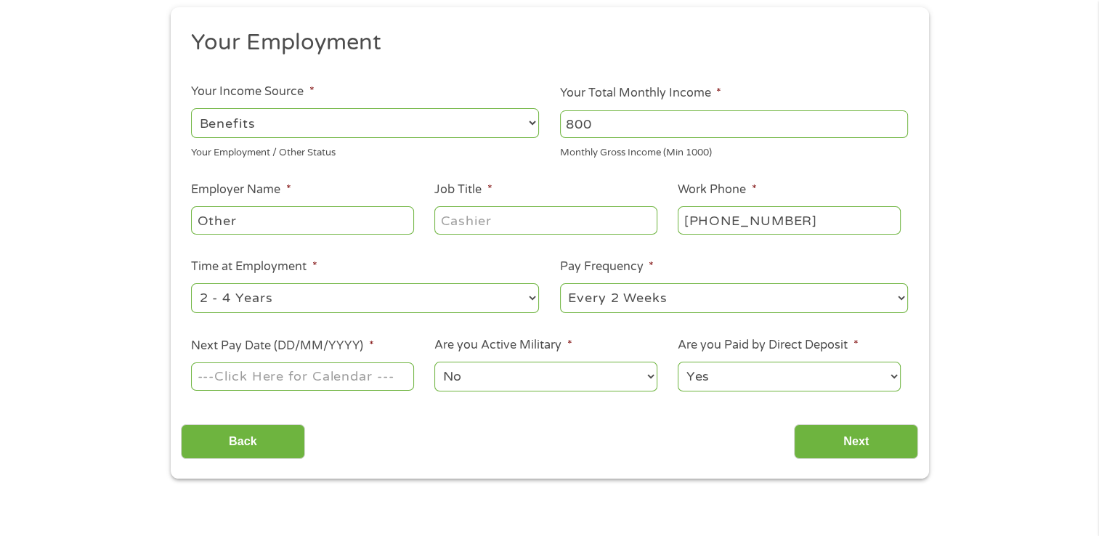
scroll to position [168, 0]
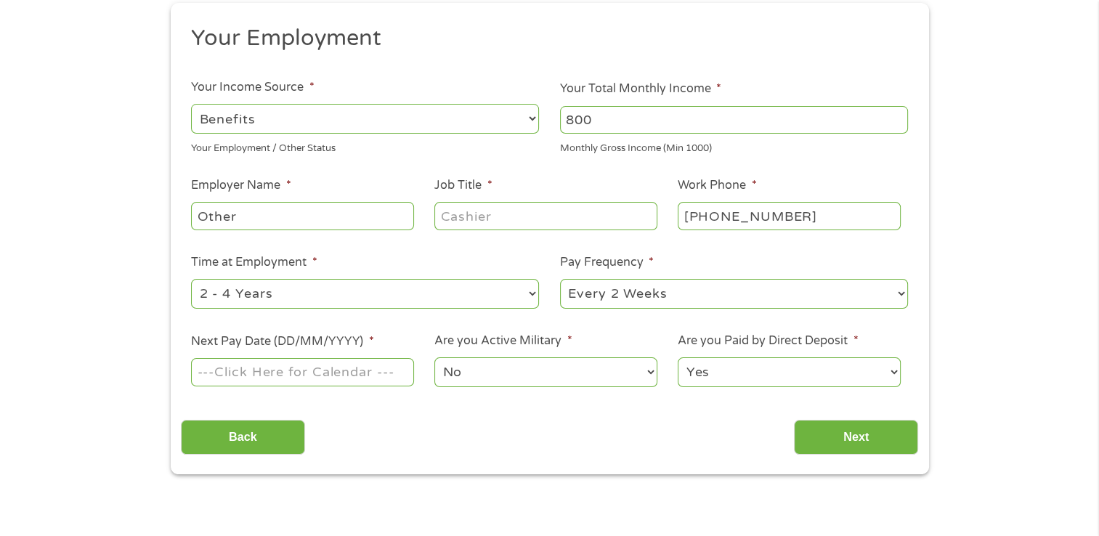
type input "800"
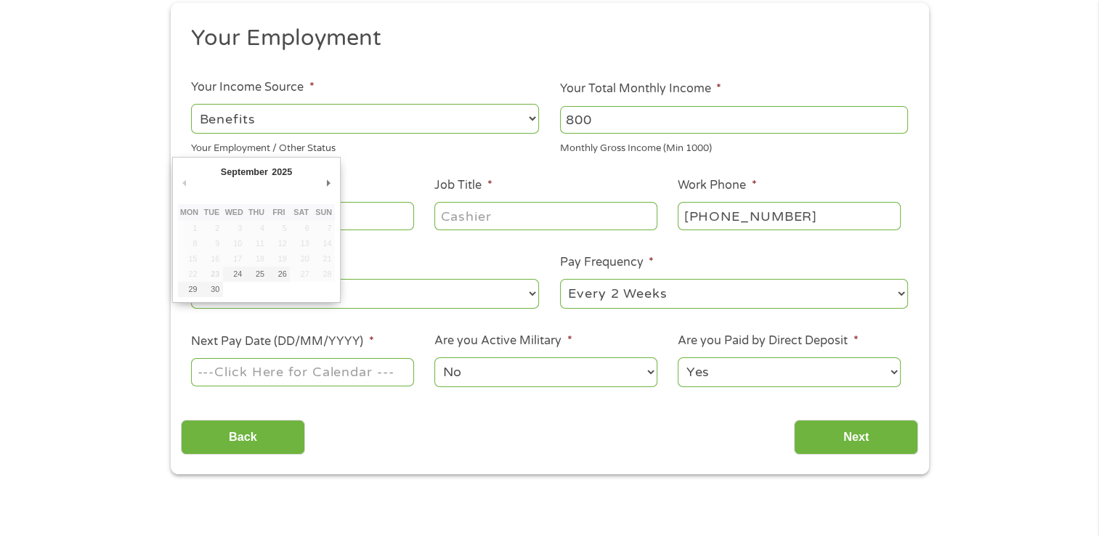
click at [329, 371] on input "Next Pay Date (DD/MM/YYYY) *" at bounding box center [302, 372] width 222 height 28
type input "[DATE]"
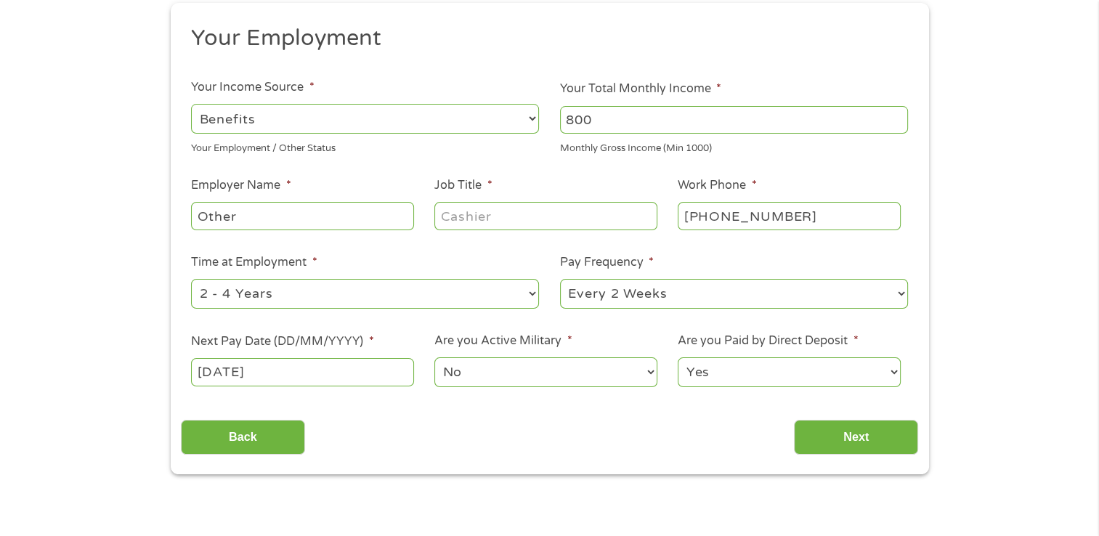
drag, startPoint x: 288, startPoint y: 211, endPoint x: 188, endPoint y: 231, distance: 102.3
click at [188, 231] on li "Employer Name * Other" at bounding box center [302, 204] width 243 height 56
click at [519, 216] on input "Job Title *" at bounding box center [545, 216] width 222 height 28
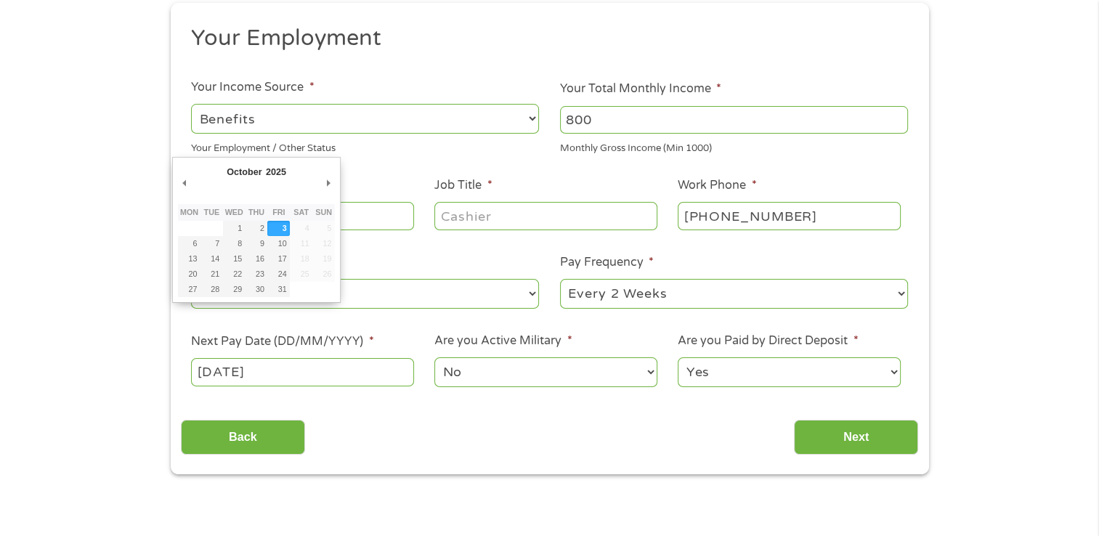
click at [339, 374] on input "[DATE]" at bounding box center [302, 372] width 222 height 28
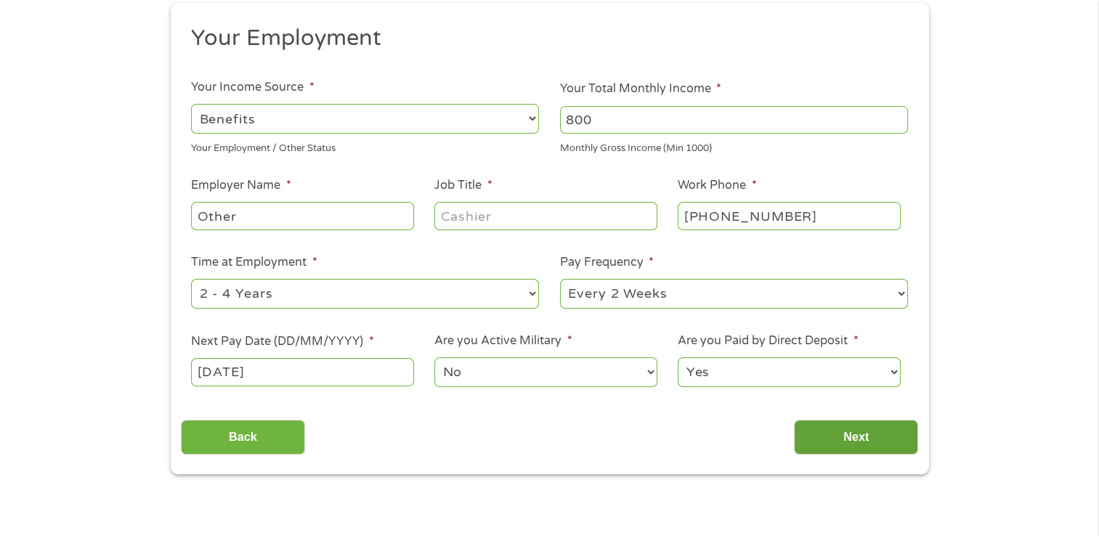
click at [839, 434] on input "Next" at bounding box center [856, 438] width 124 height 36
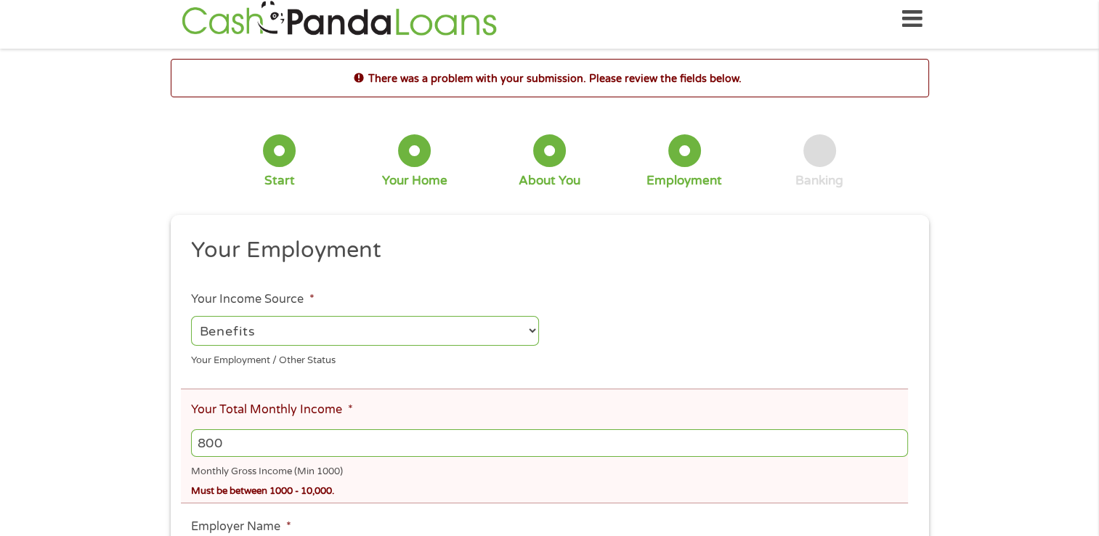
scroll to position [0, 0]
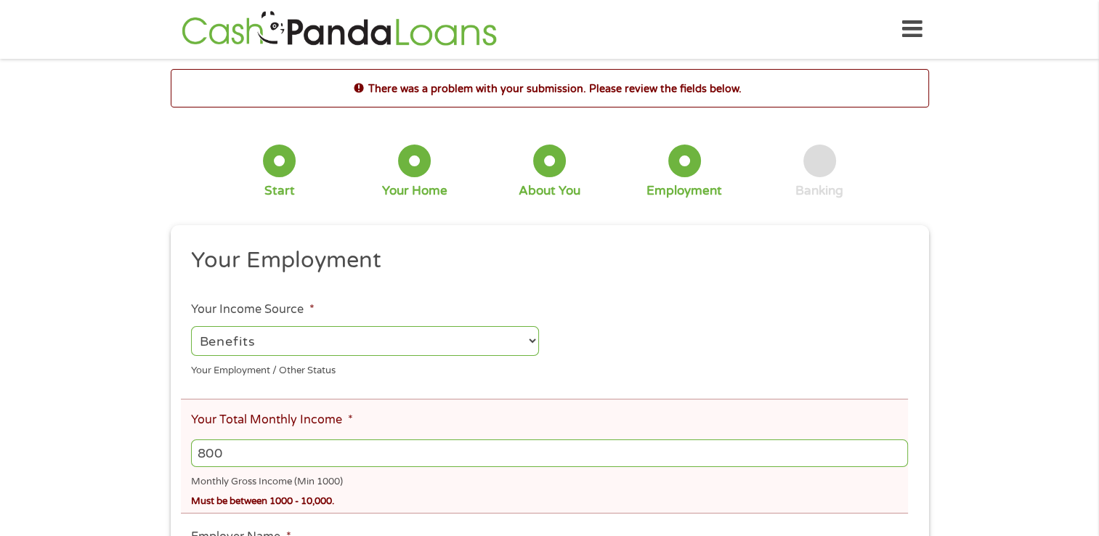
drag, startPoint x: 307, startPoint y: 450, endPoint x: 118, endPoint y: 492, distance: 193.4
click at [118, 492] on div "There was a problem with your submission. Please review the fields below. 1 Sta…" at bounding box center [549, 541] width 1099 height 944
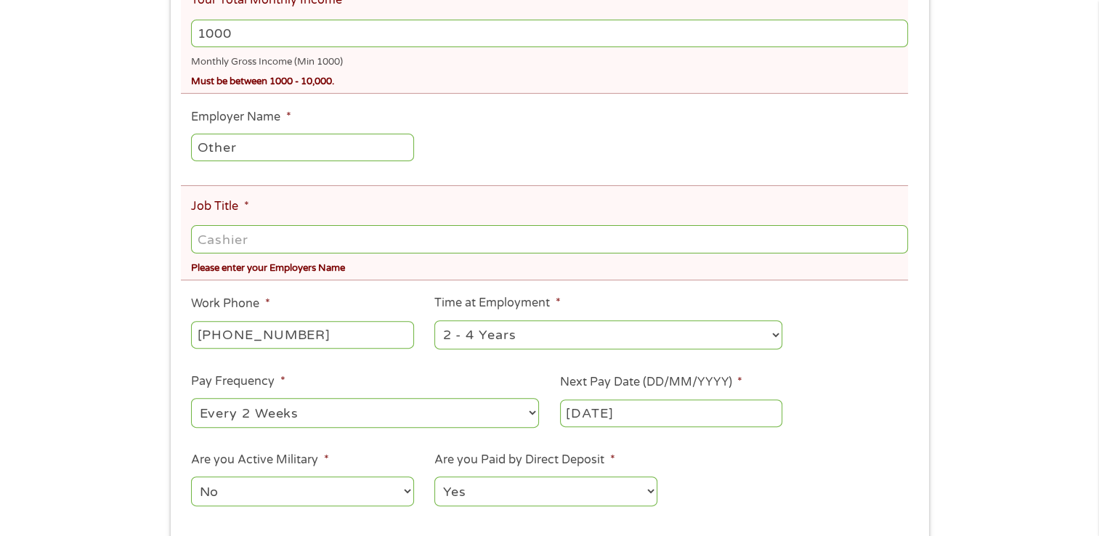
scroll to position [415, 0]
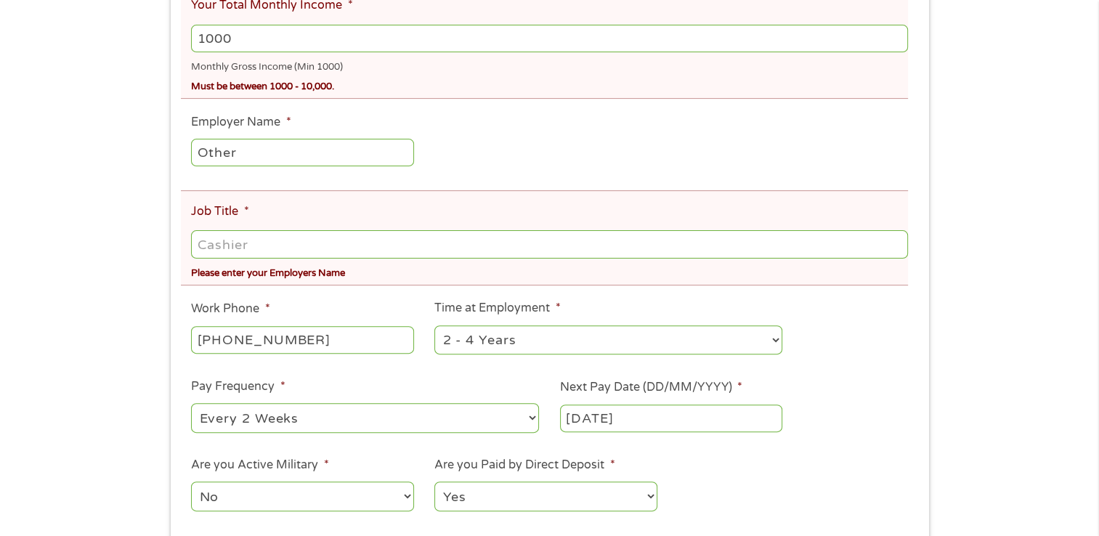
type input "1000"
click at [235, 155] on input "Other" at bounding box center [302, 153] width 222 height 28
click at [245, 249] on input "Job Title *" at bounding box center [549, 244] width 716 height 28
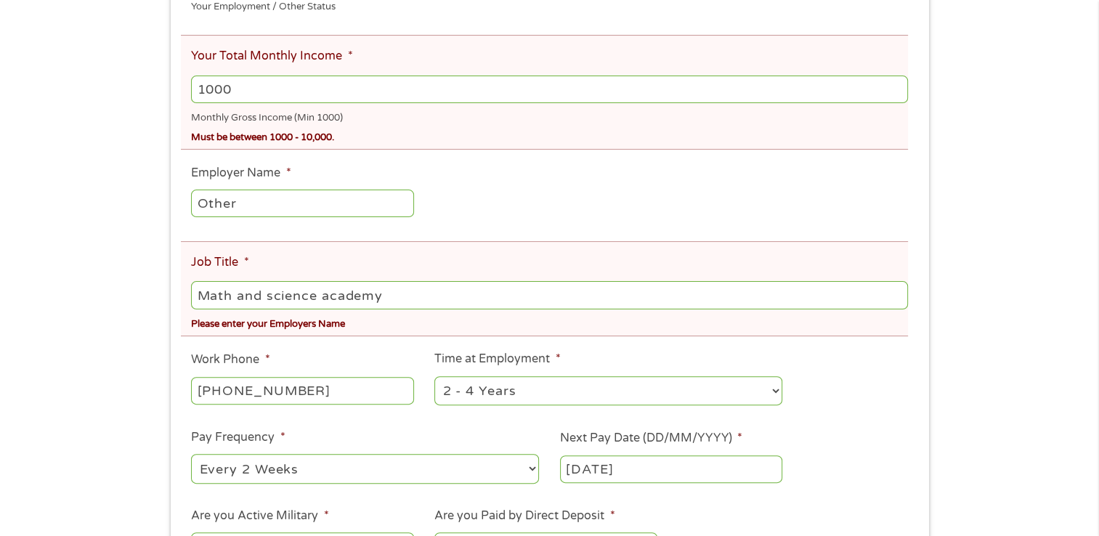
scroll to position [376, 0]
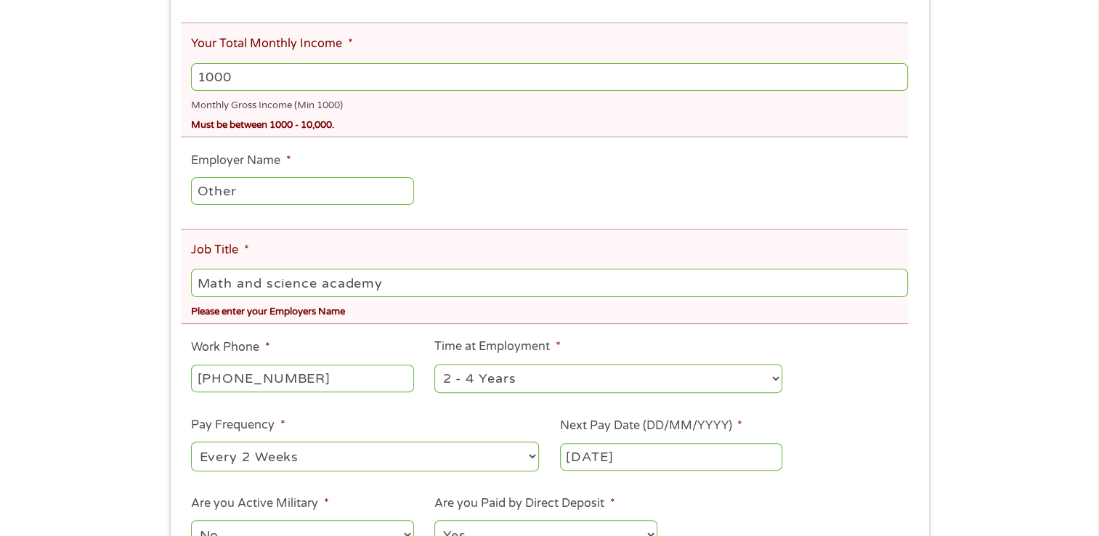
click at [401, 280] on input "Math and science academy" at bounding box center [549, 283] width 716 height 28
drag, startPoint x: 401, startPoint y: 280, endPoint x: 0, endPoint y: 292, distance: 401.0
type input "after care"
click at [365, 385] on input "[PHONE_NUMBER]" at bounding box center [302, 379] width 222 height 28
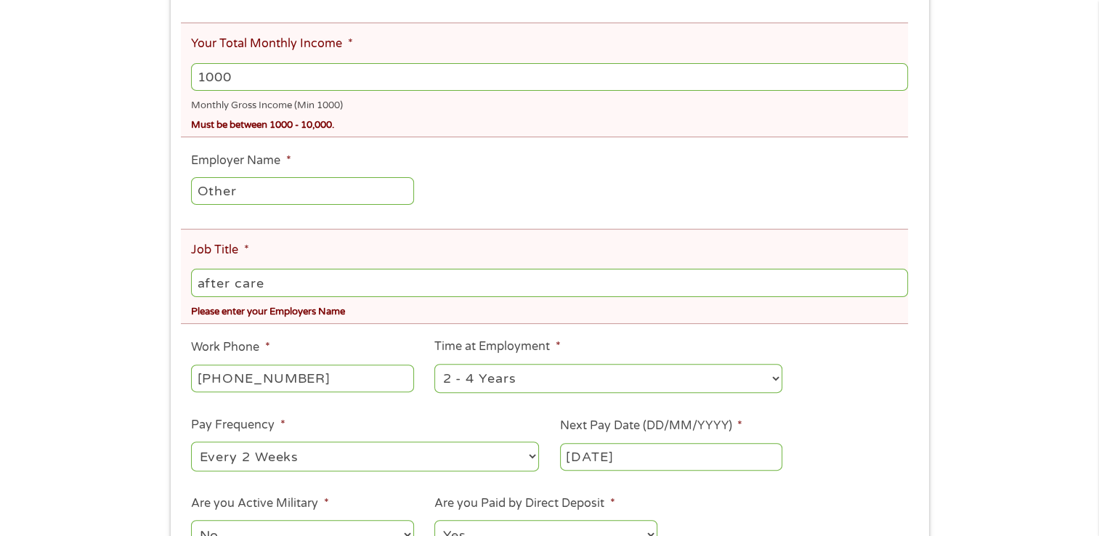
click at [317, 195] on input "Other" at bounding box center [302, 191] width 222 height 28
click at [266, 71] on input "1000" at bounding box center [549, 77] width 716 height 28
type input "1200"
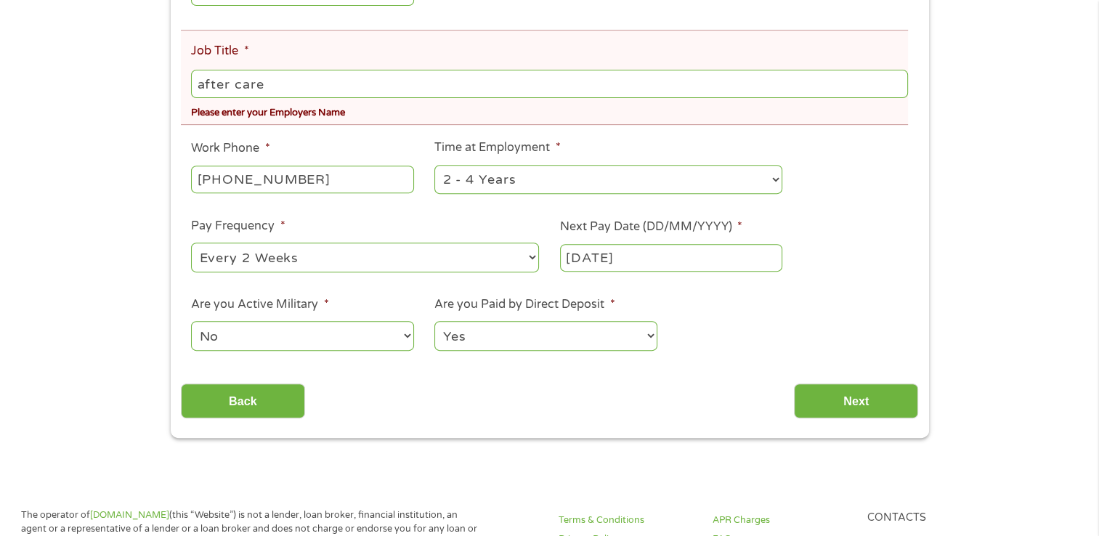
scroll to position [578, 0]
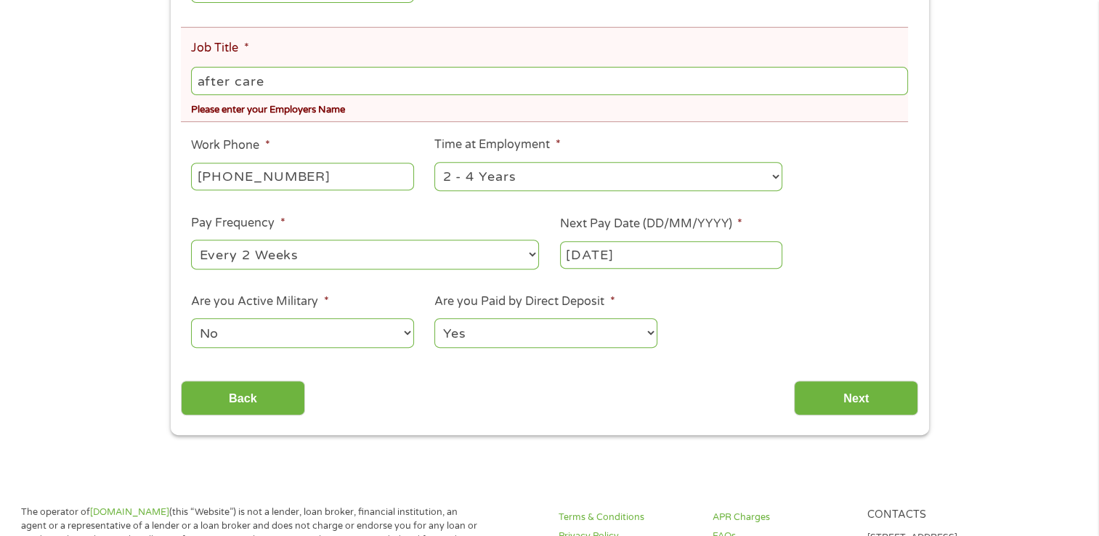
click at [482, 266] on select "--- Choose one --- Every 2 Weeks Every Week Monthly Semi-Monthly" at bounding box center [365, 255] width 348 height 30
select select "monthly"
click at [191, 243] on select "--- Choose one --- Every 2 Weeks Every Week Monthly Semi-Monthly" at bounding box center [365, 255] width 348 height 30
click at [875, 396] on input "Next" at bounding box center [856, 399] width 124 height 36
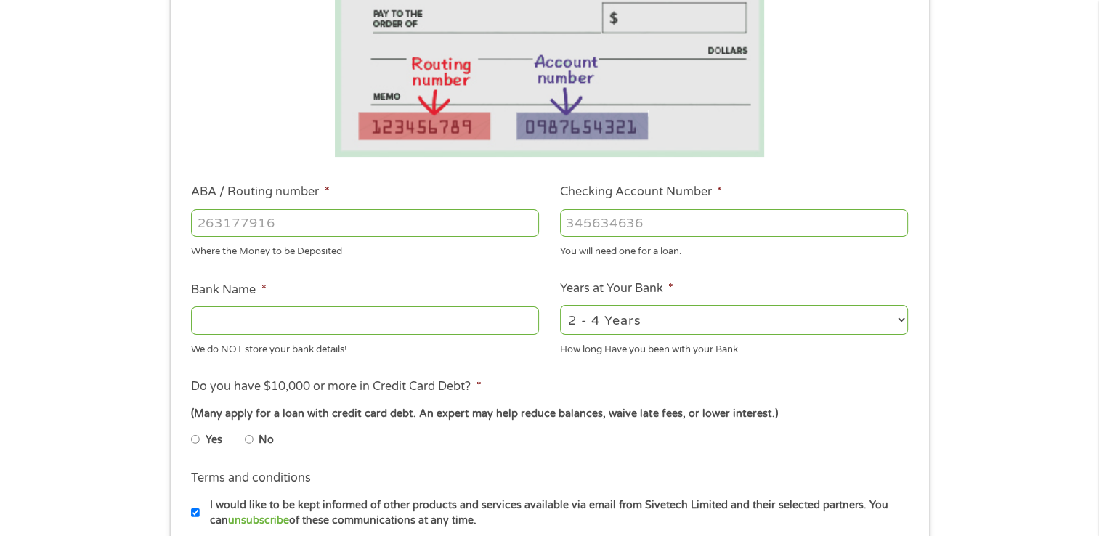
scroll to position [281, 0]
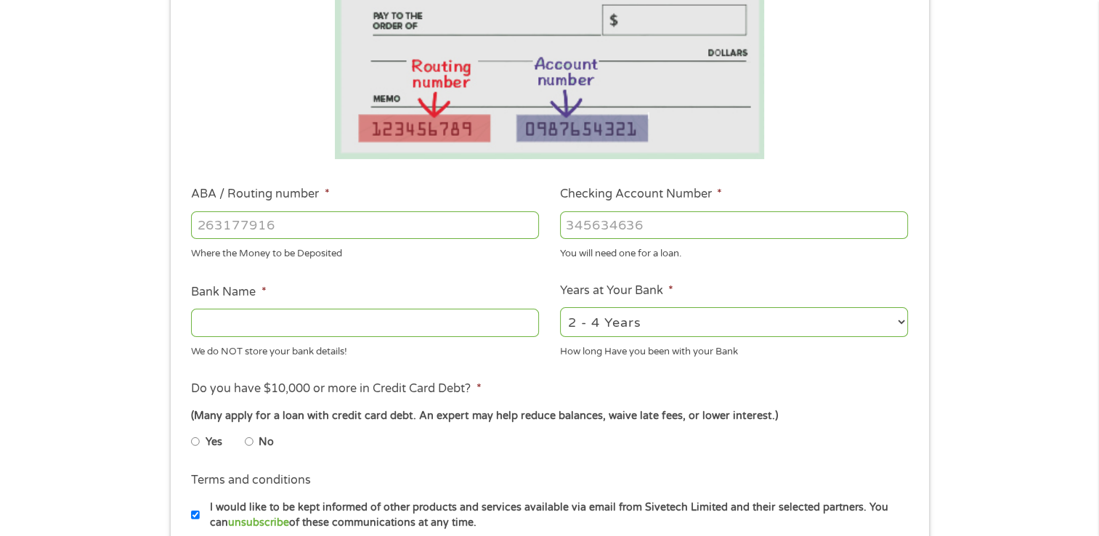
click at [251, 443] on input "No" at bounding box center [249, 441] width 9 height 23
radio input "true"
click at [269, 338] on div at bounding box center [365, 322] width 348 height 33
click at [248, 216] on input "ABA / Routing number *" at bounding box center [365, 225] width 348 height 28
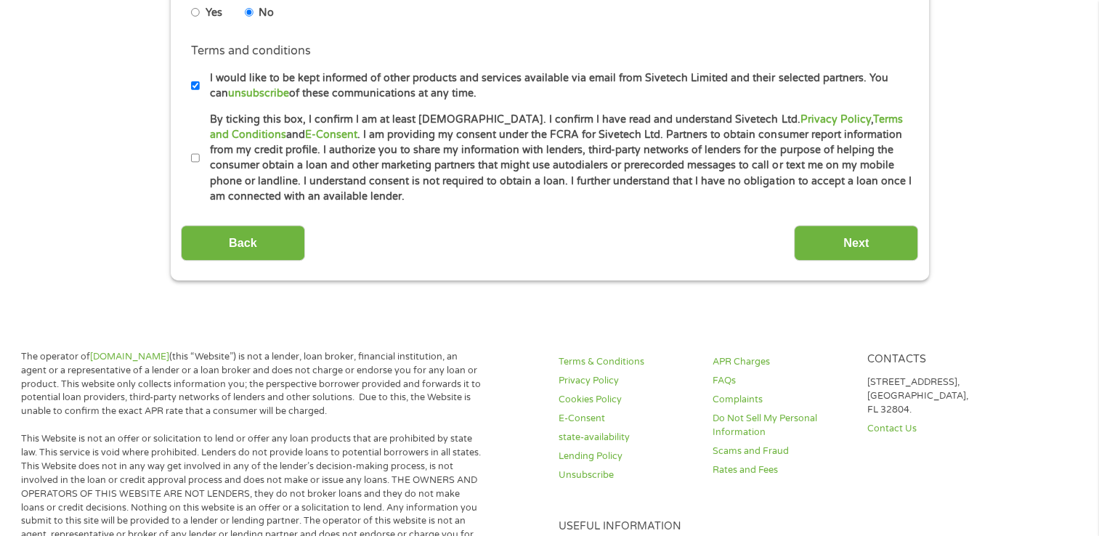
scroll to position [686, 0]
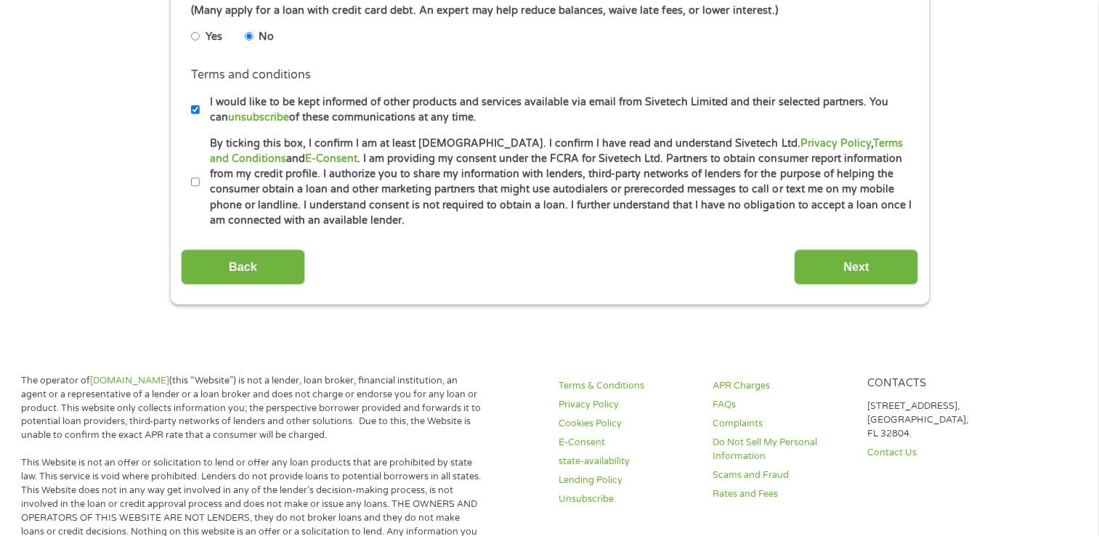
click at [198, 189] on input "By ticking this box, I confirm I am at least [DEMOGRAPHIC_DATA]. I confirm I ha…" at bounding box center [195, 182] width 9 height 23
checkbox input "true"
click at [195, 105] on input "I would like to be kept informed of other products and services available via e…" at bounding box center [195, 109] width 9 height 23
checkbox input "false"
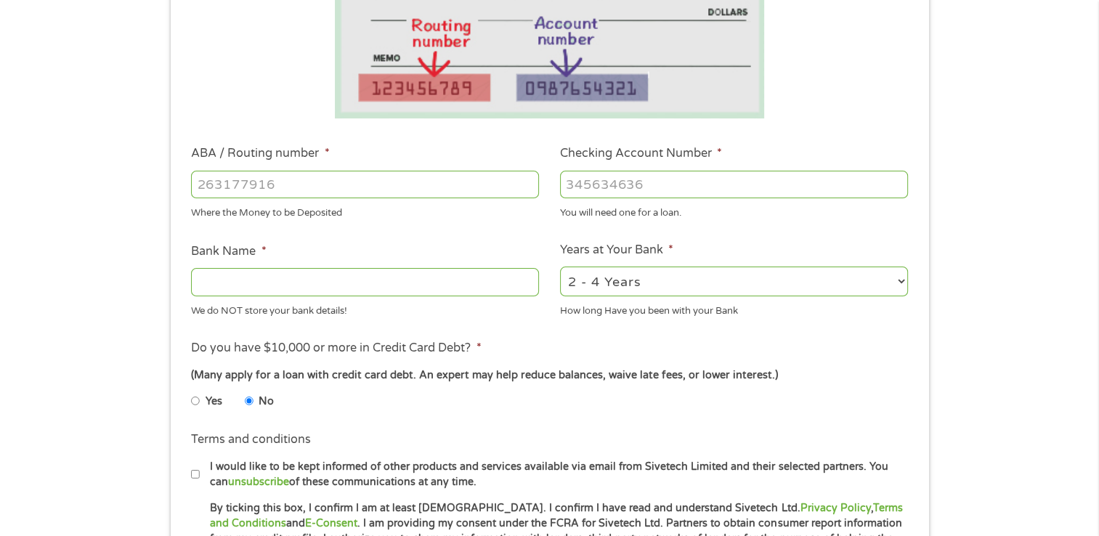
scroll to position [312, 0]
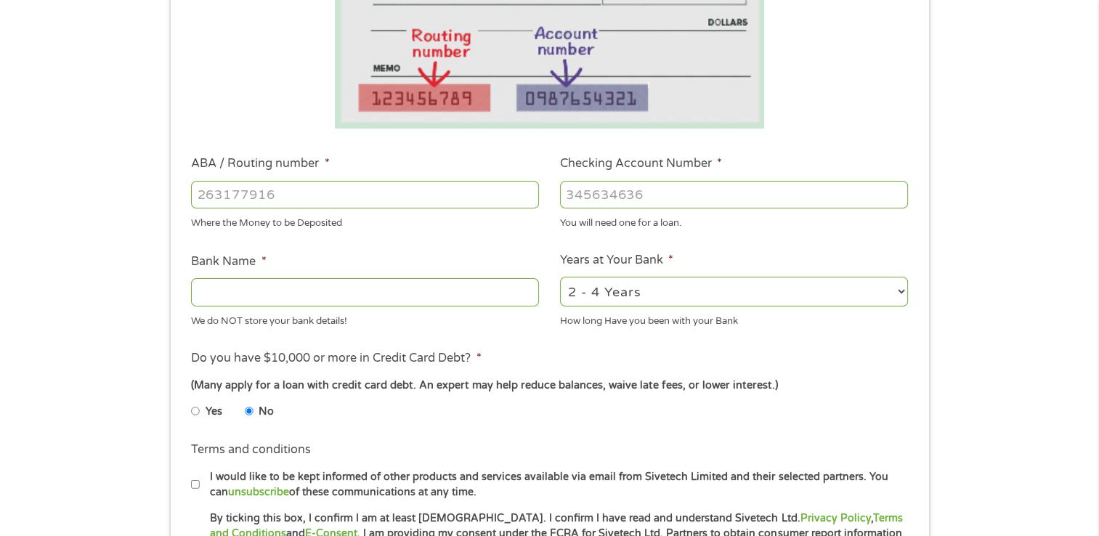
click at [312, 201] on input "ABA / Routing number *" at bounding box center [365, 195] width 348 height 28
type input "263182914"
type input "GROW FINANCIAL FCU"
type input "263182914"
click at [633, 187] on input "Checking Account Number *" at bounding box center [734, 195] width 348 height 28
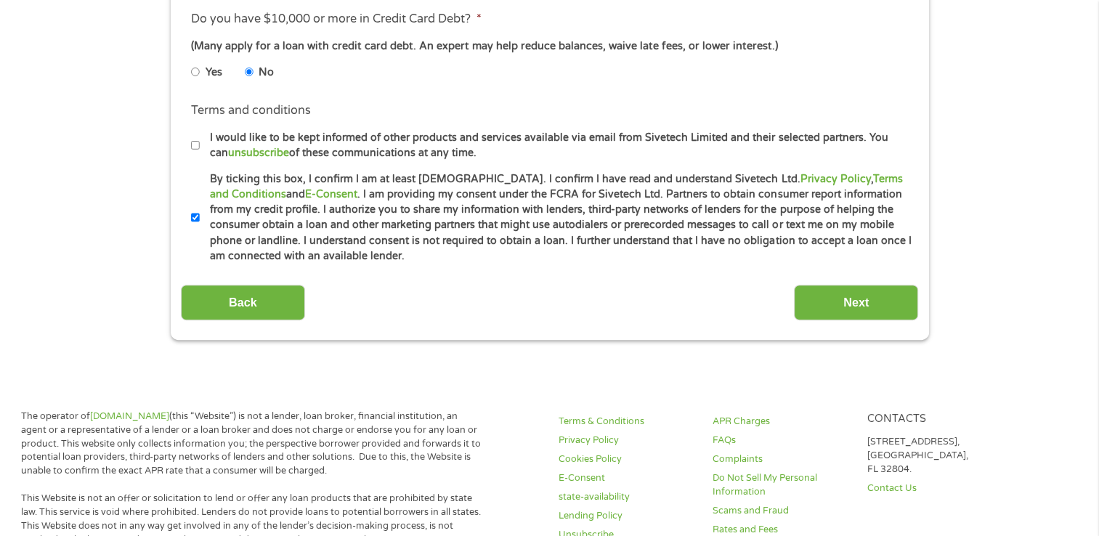
scroll to position [653, 0]
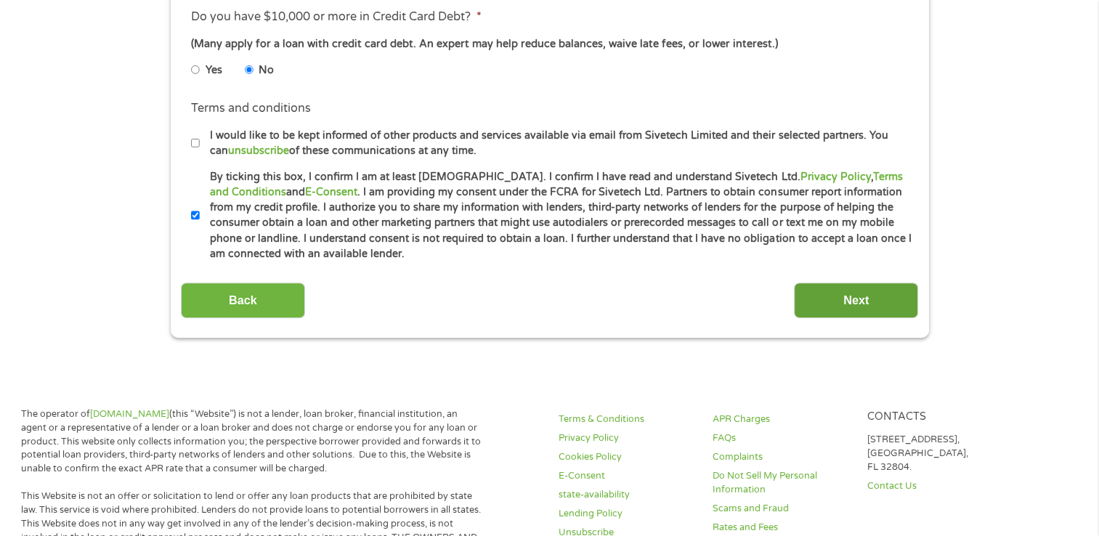
type input "0001523559707"
click at [831, 293] on input "Next" at bounding box center [856, 300] width 124 height 36
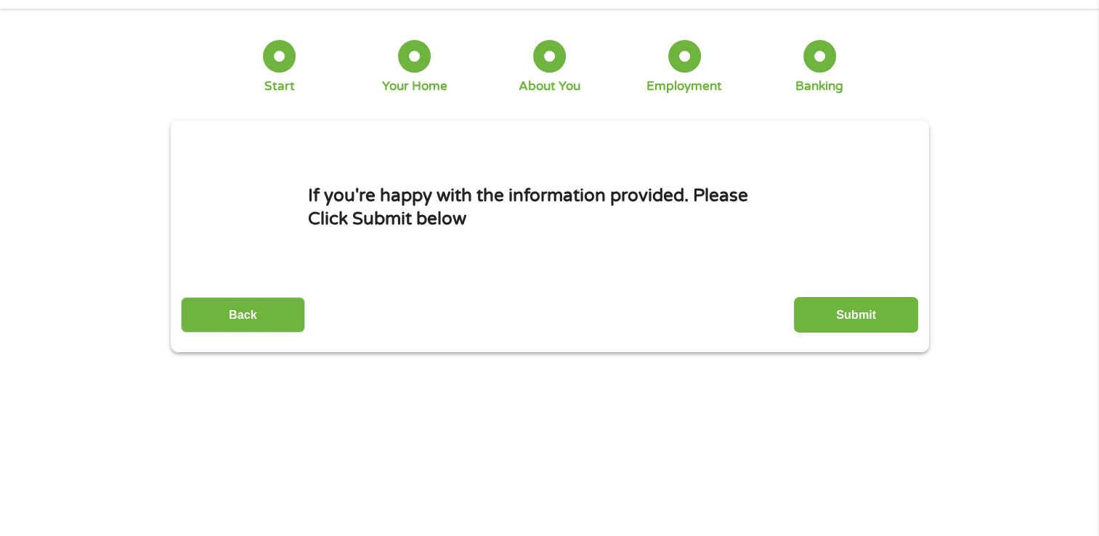
scroll to position [0, 0]
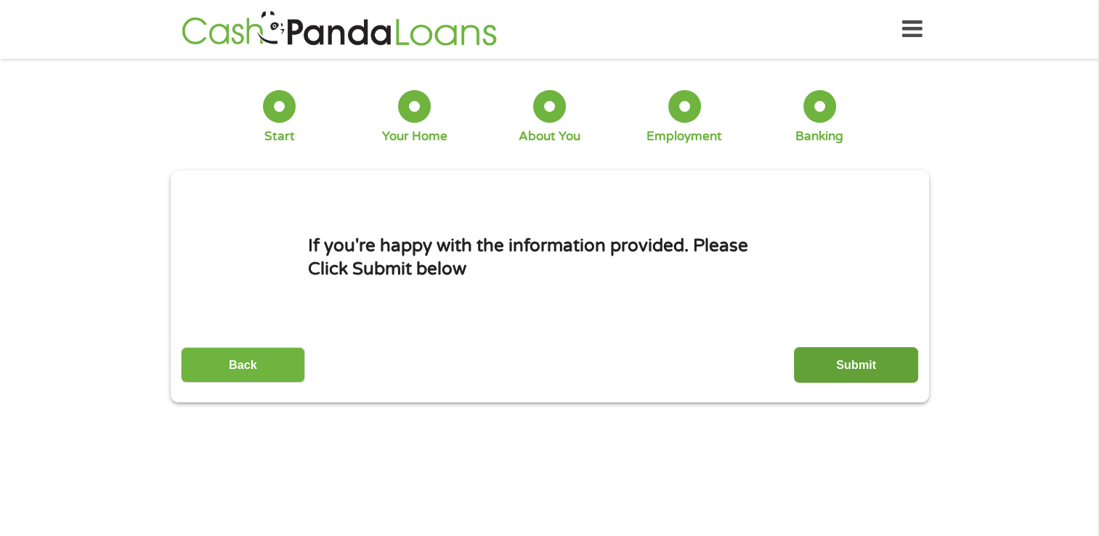
click at [848, 365] on input "Submit" at bounding box center [856, 365] width 124 height 36
